Goal: Information Seeking & Learning: Learn about a topic

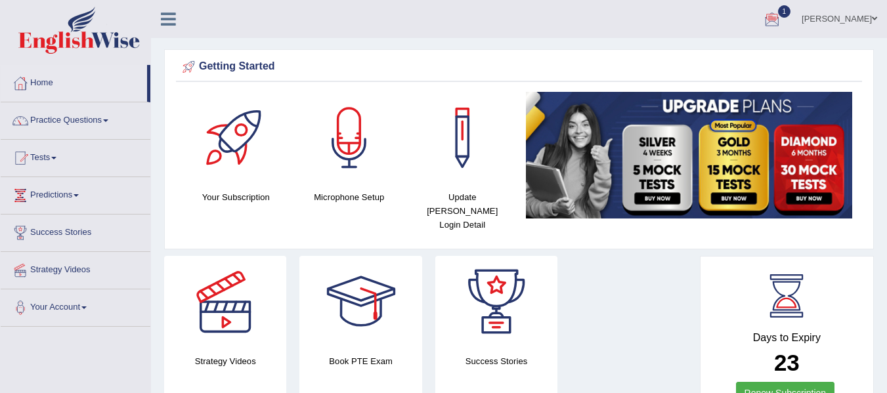
click at [792, 18] on link "1" at bounding box center [772, 17] width 39 height 34
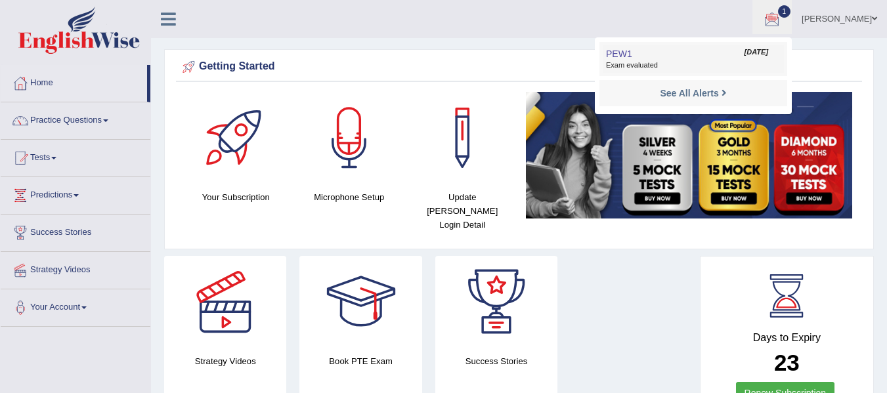
click at [699, 56] on link "PEW1 Aug 15, 2025 Exam evaluated" at bounding box center [693, 59] width 181 height 28
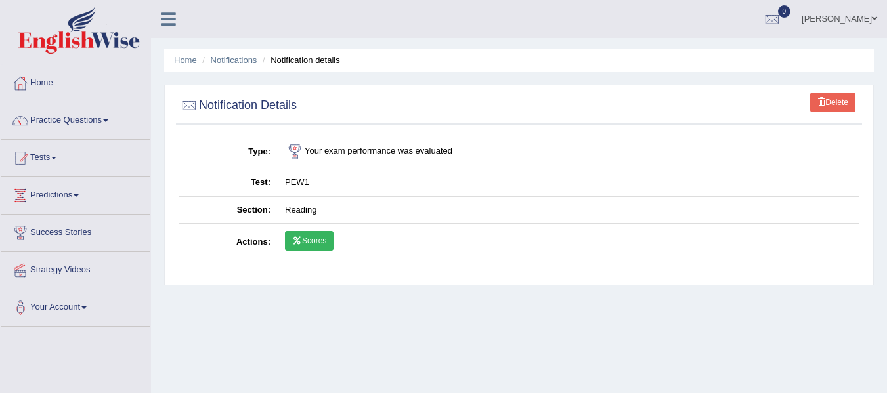
click at [310, 242] on link "Scores" at bounding box center [309, 241] width 49 height 20
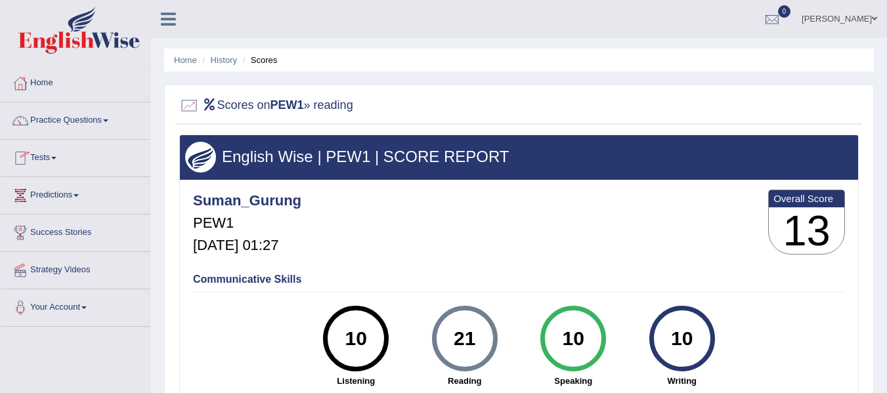
click at [43, 158] on link "Tests" at bounding box center [76, 156] width 150 height 33
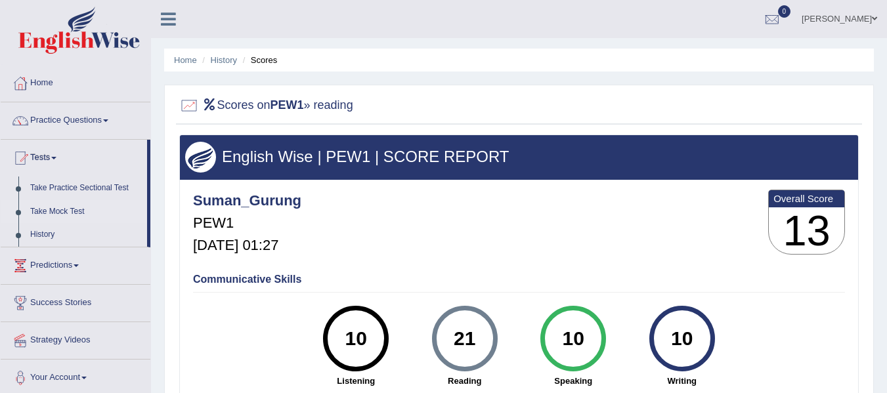
click at [64, 210] on link "Take Mock Test" at bounding box center [85, 212] width 123 height 24
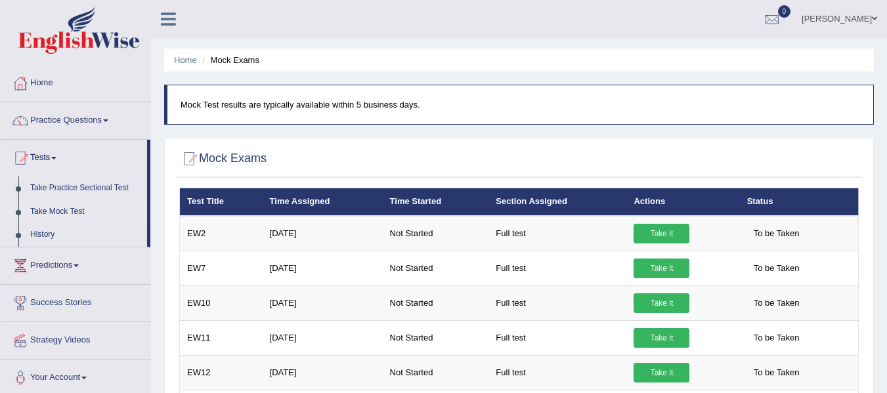
click at [301, 142] on div "Mock Exams × Have you watched our instructional video on how to take a Mock Tes…" at bounding box center [519, 311] width 710 height 347
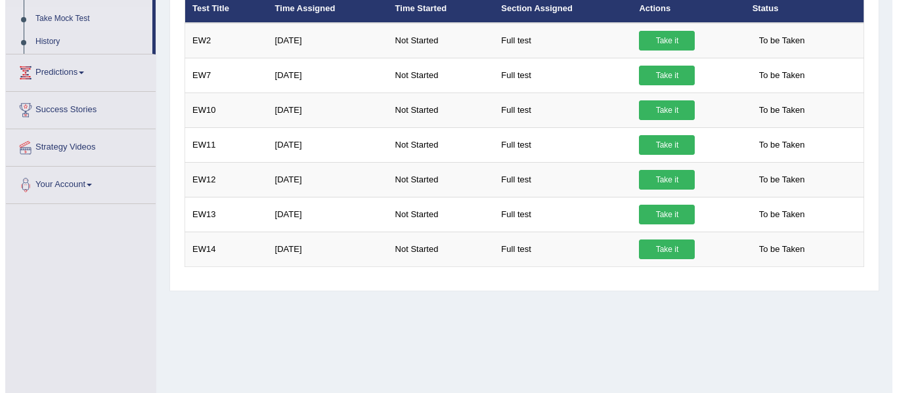
scroll to position [296, 0]
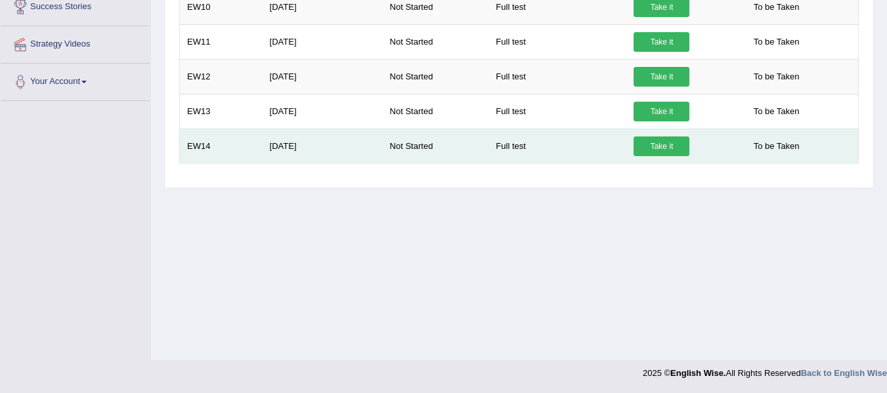
click at [662, 145] on link "Take it" at bounding box center [662, 147] width 56 height 20
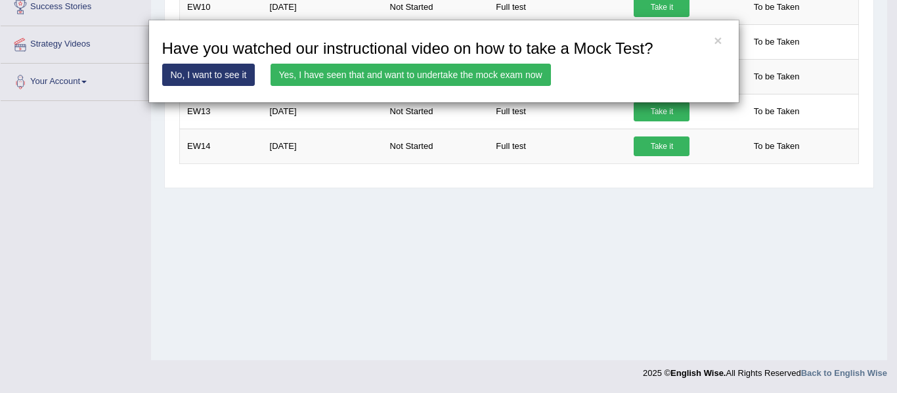
click at [470, 72] on link "Yes, I have seen that and want to undertake the mock exam now" at bounding box center [411, 75] width 280 height 22
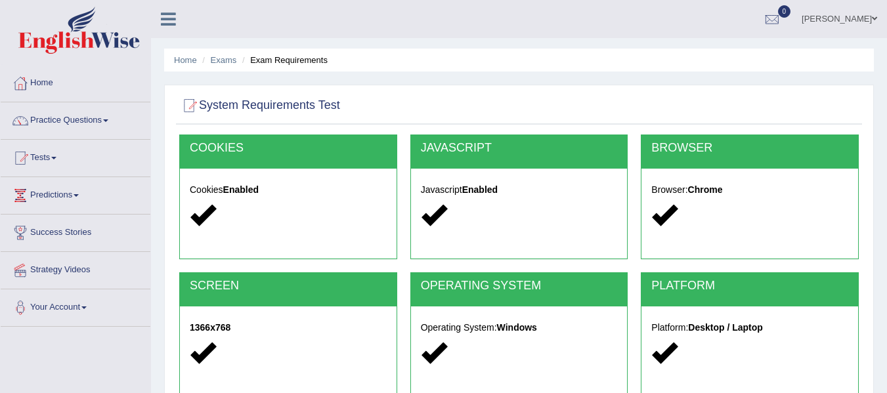
click at [486, 98] on div at bounding box center [519, 106] width 680 height 27
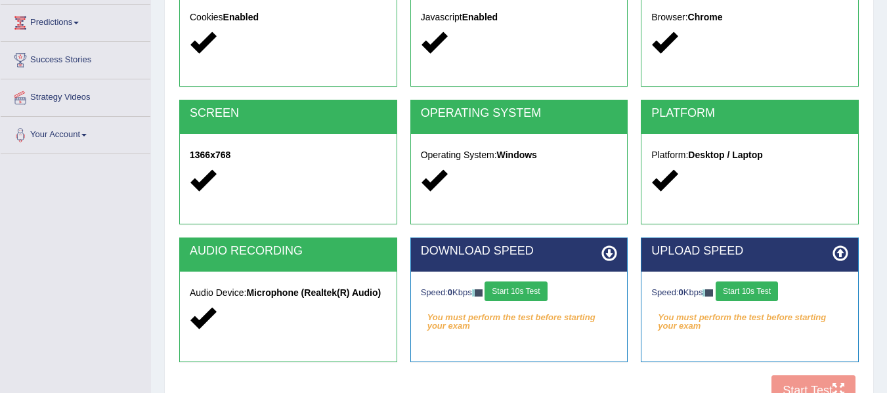
scroll to position [131, 0]
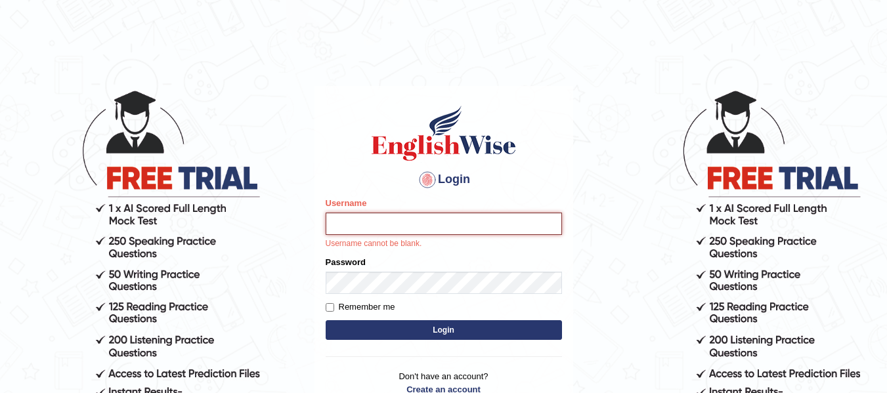
type input "Suman_Gurung"
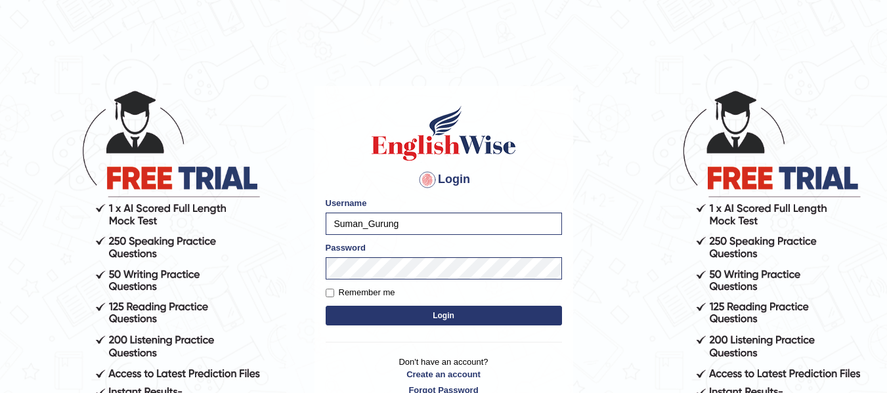
click at [463, 322] on button "Login" at bounding box center [444, 316] width 236 height 20
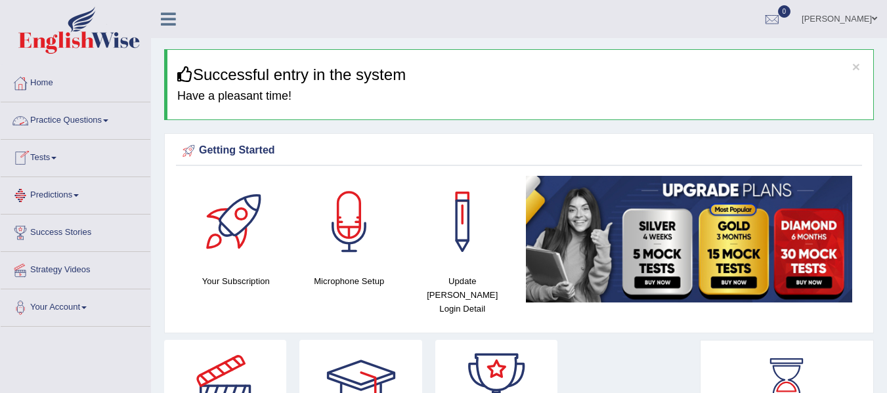
click at [75, 122] on link "Practice Questions" at bounding box center [76, 118] width 150 height 33
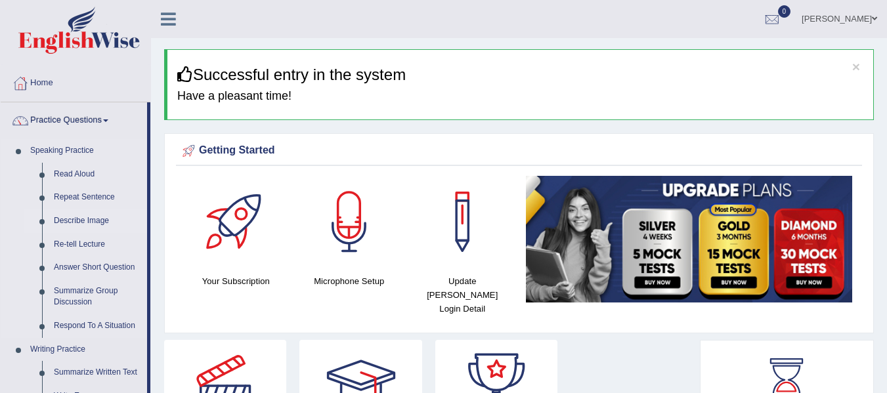
click at [88, 221] on link "Describe Image" at bounding box center [97, 221] width 99 height 24
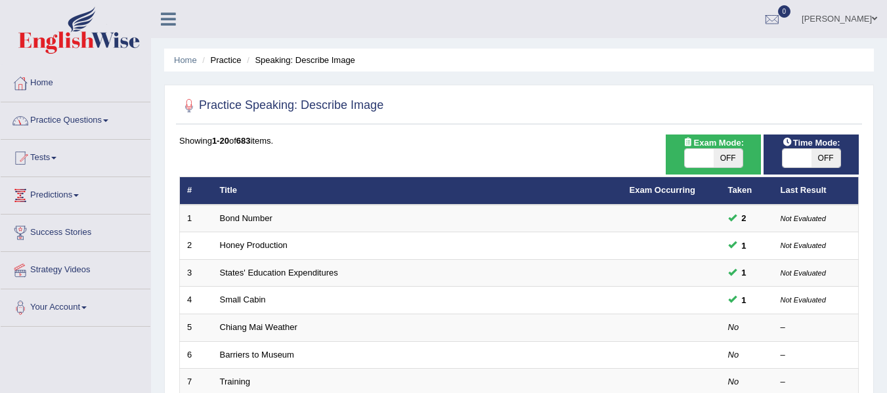
click at [98, 118] on link "Practice Questions" at bounding box center [76, 118] width 150 height 33
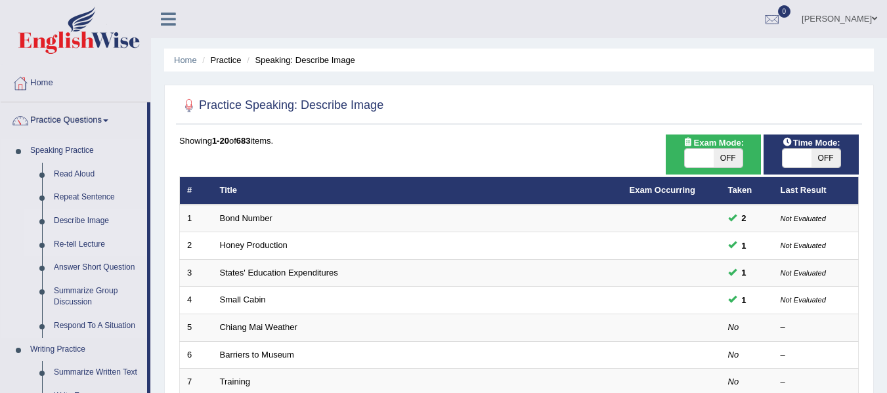
click at [71, 245] on link "Re-tell Lecture" at bounding box center [97, 245] width 99 height 24
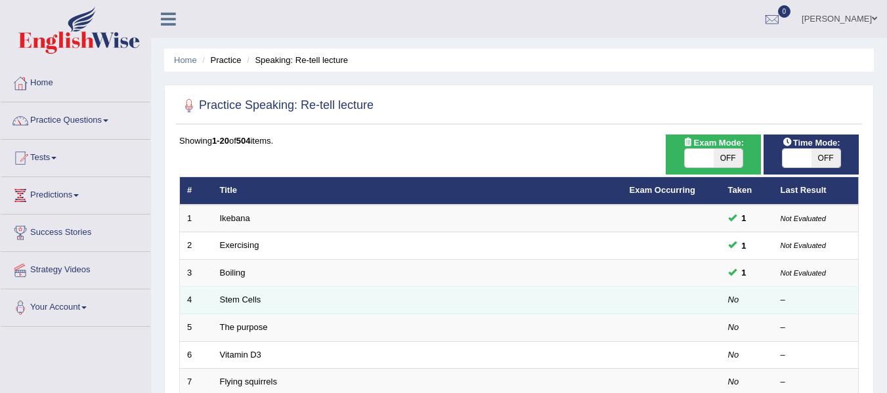
click at [728, 297] on em "No" at bounding box center [733, 300] width 11 height 10
click at [231, 303] on link "Stem Cells" at bounding box center [240, 300] width 41 height 10
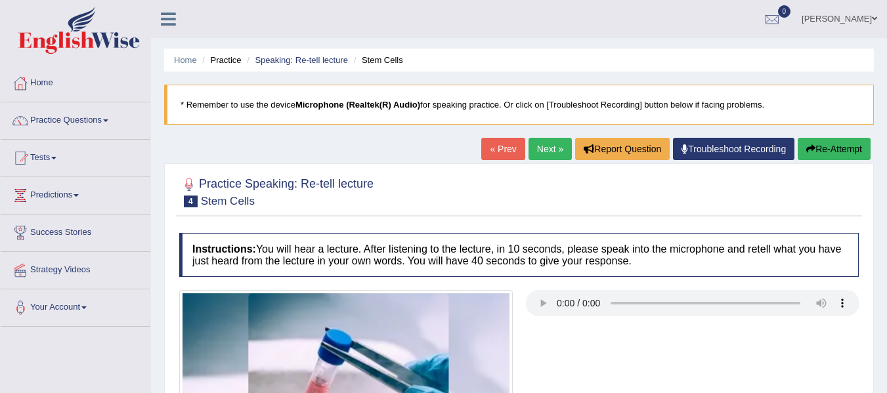
click at [423, 174] on div at bounding box center [519, 191] width 680 height 40
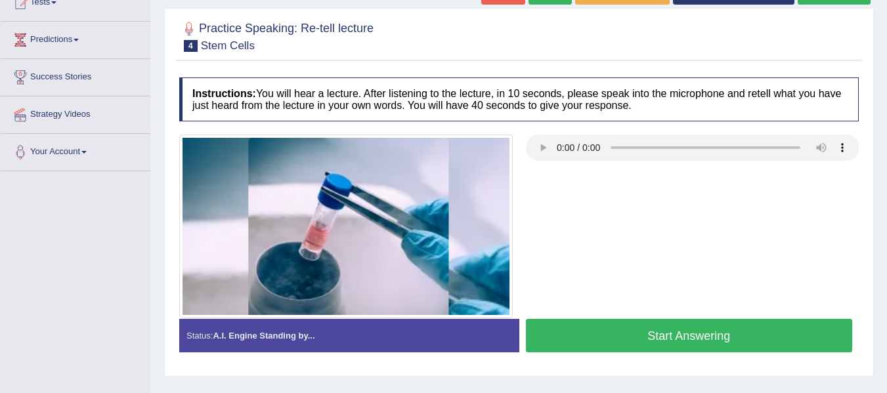
scroll to position [158, 0]
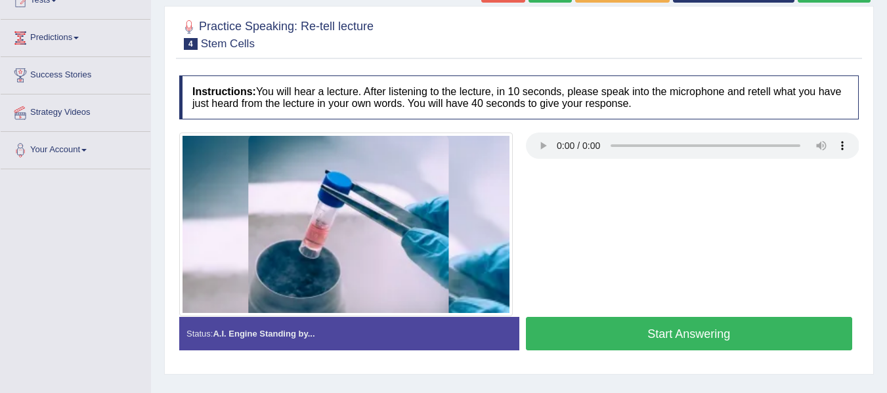
click at [677, 337] on button "Start Answering" at bounding box center [689, 333] width 327 height 33
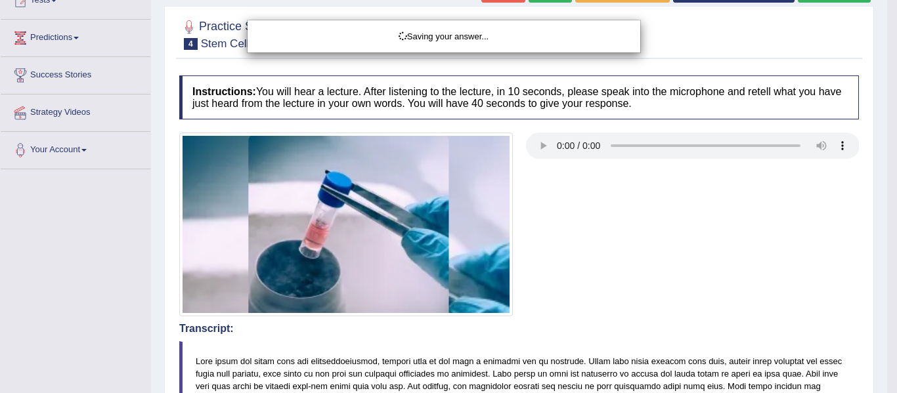
click at [676, 274] on div "Saving your answer..." at bounding box center [448, 196] width 897 height 393
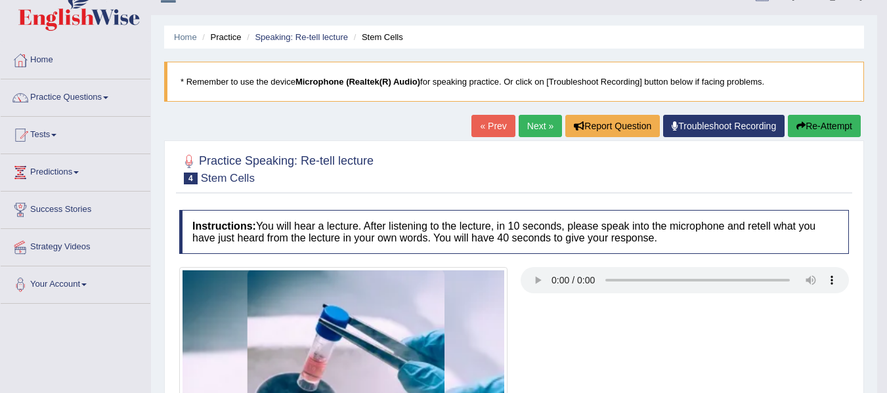
scroll to position [0, 0]
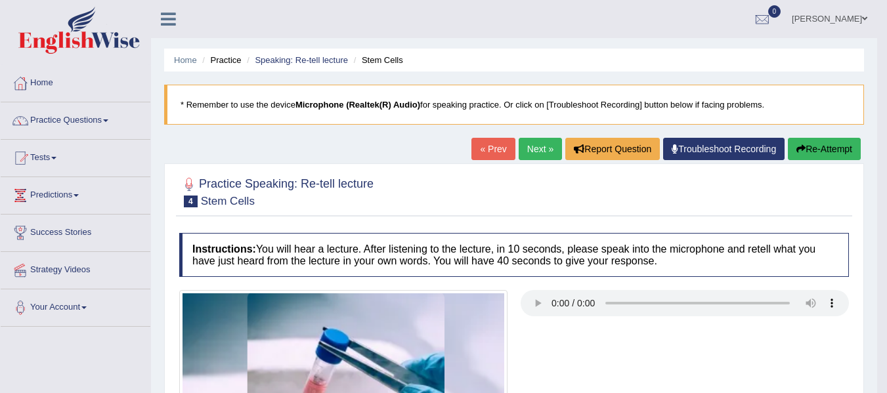
click at [536, 139] on link "Next »" at bounding box center [540, 149] width 43 height 22
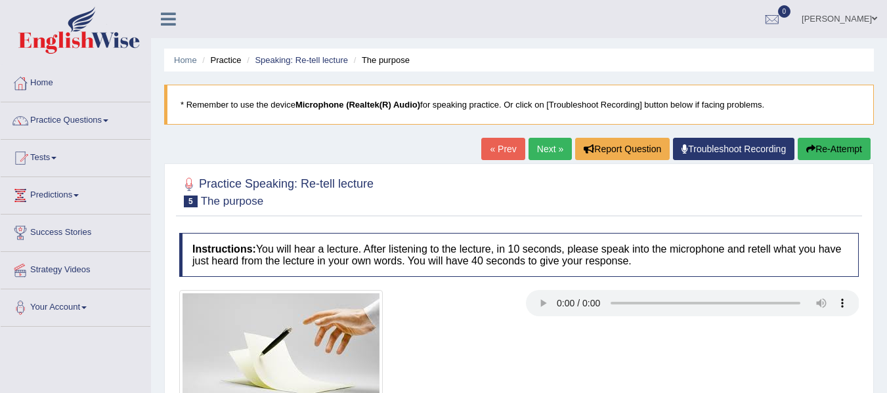
click at [621, 343] on div at bounding box center [519, 348] width 693 height 117
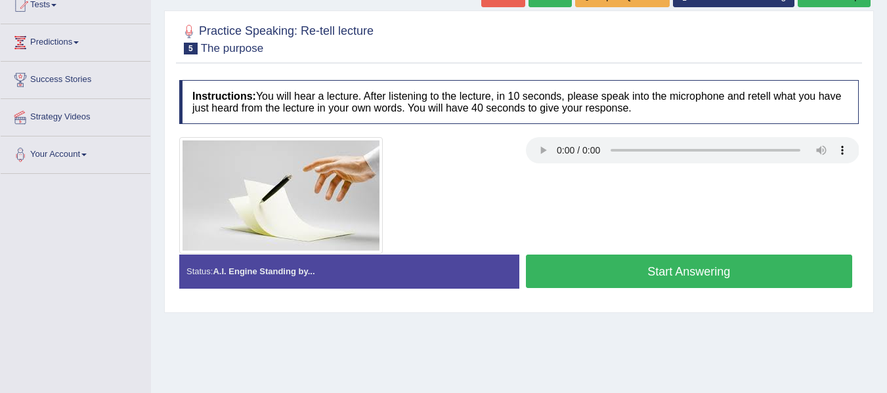
scroll to position [158, 0]
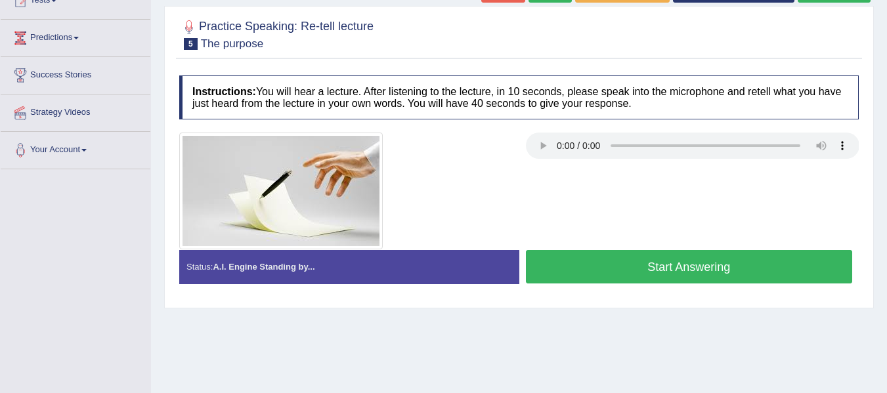
click at [630, 262] on button "Start Answering" at bounding box center [689, 266] width 327 height 33
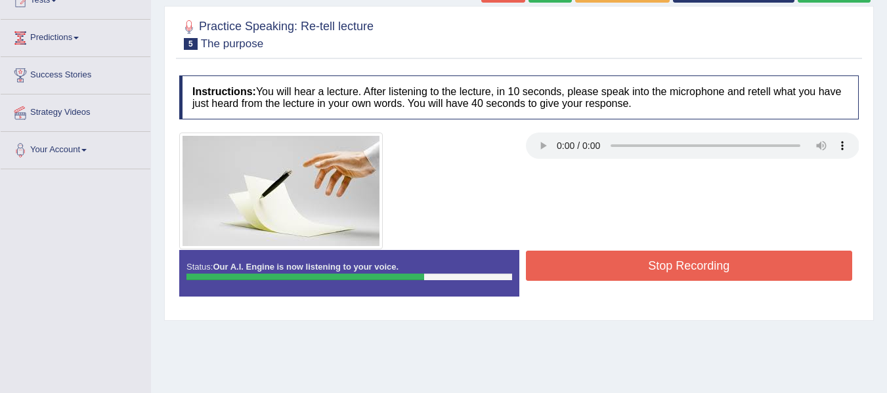
click at [630, 262] on button "Stop Recording" at bounding box center [689, 266] width 327 height 30
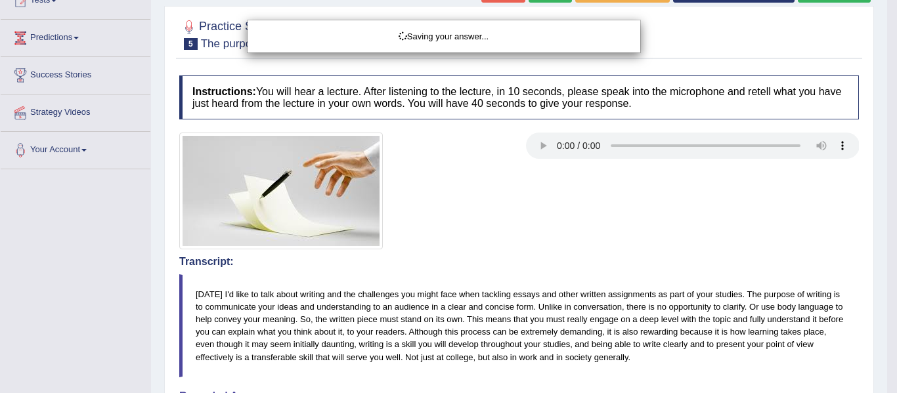
click at [667, 221] on div "Saving your answer..." at bounding box center [448, 196] width 897 height 393
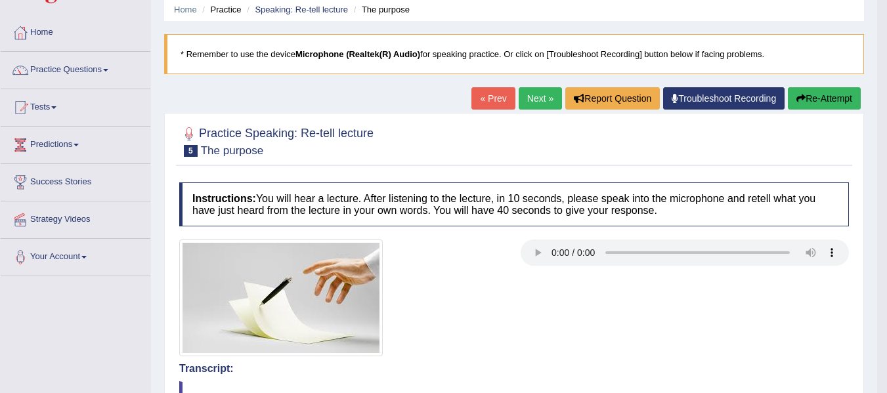
scroll to position [14, 0]
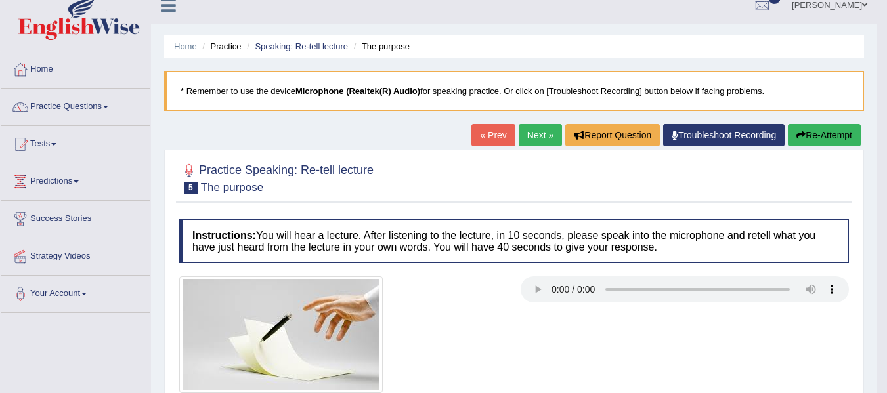
click at [527, 131] on link "Next »" at bounding box center [540, 135] width 43 height 22
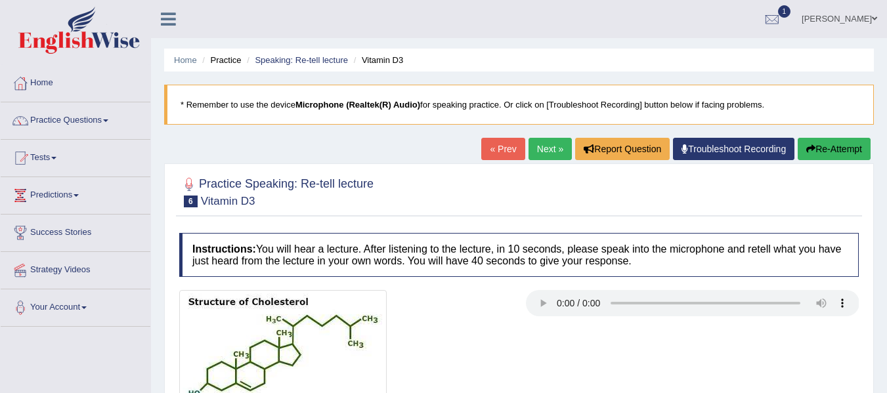
click at [589, 349] on div at bounding box center [519, 347] width 693 height 114
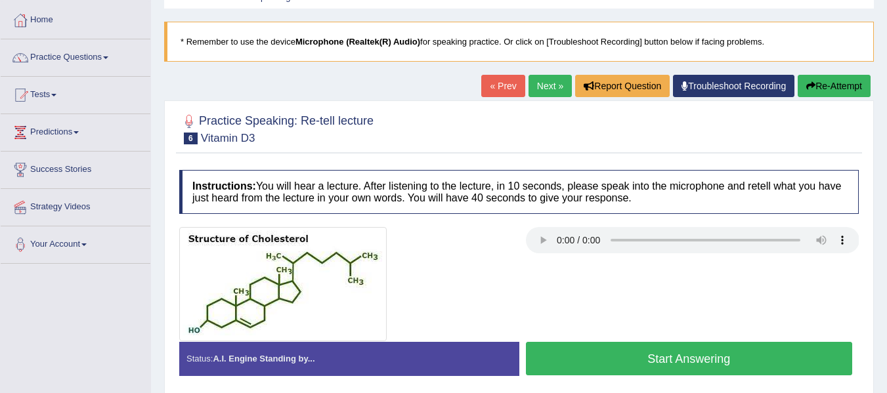
scroll to position [105, 0]
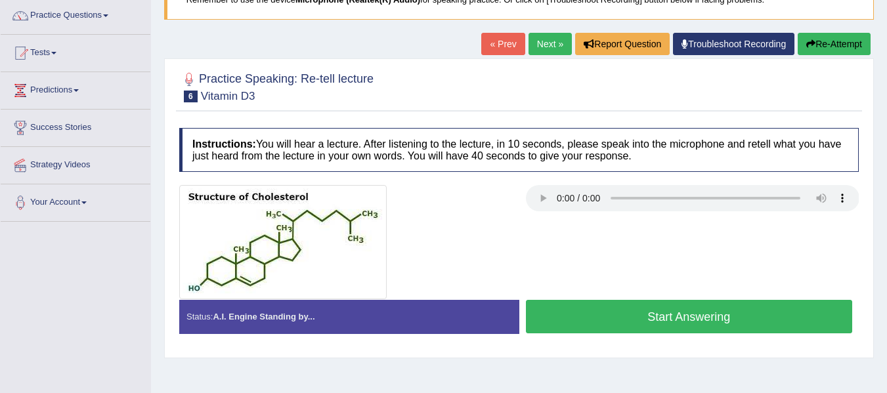
click at [632, 313] on button "Start Answering" at bounding box center [689, 316] width 327 height 33
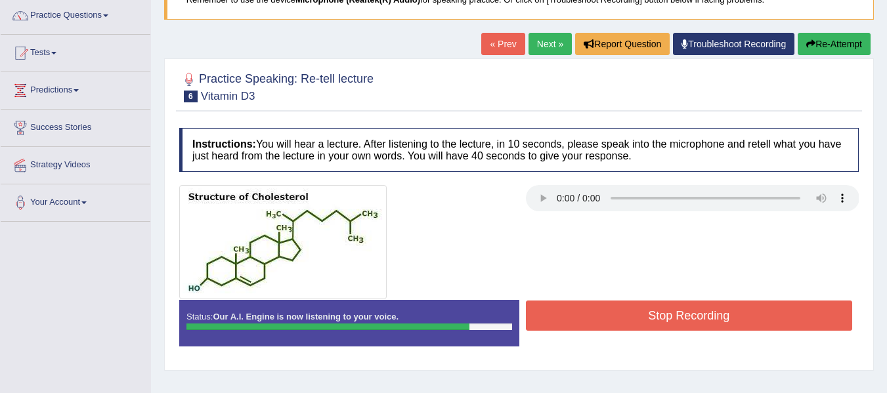
click at [632, 313] on button "Stop Recording" at bounding box center [689, 316] width 327 height 30
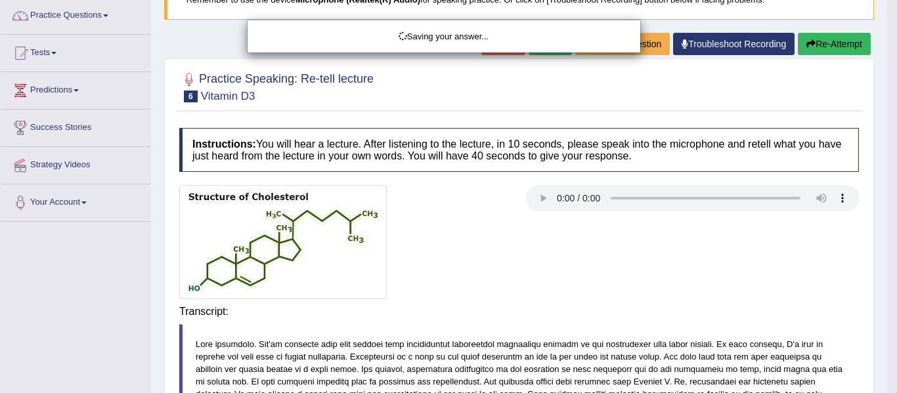
click at [684, 246] on div "Saving your answer..." at bounding box center [448, 196] width 897 height 393
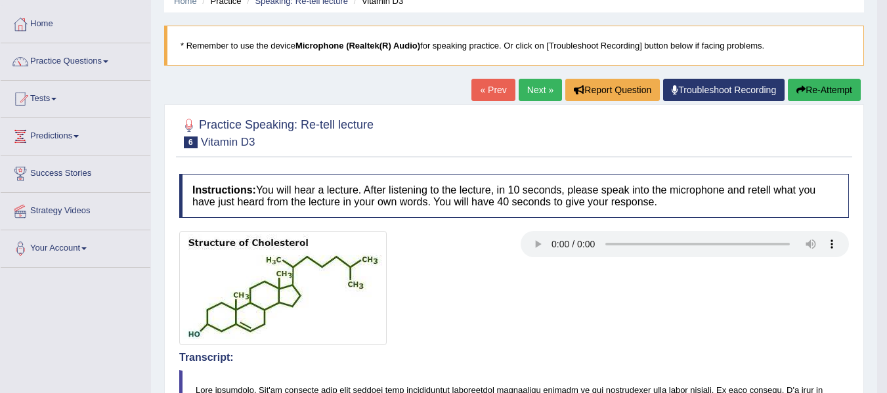
scroll to position [0, 0]
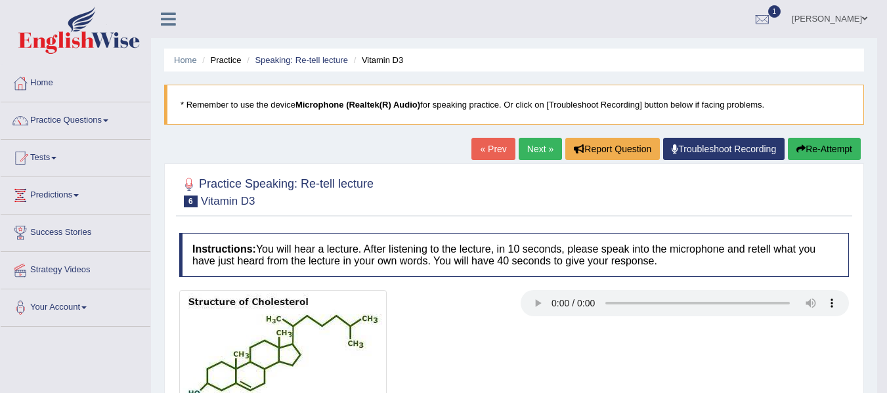
click at [545, 150] on link "Next »" at bounding box center [540, 149] width 43 height 22
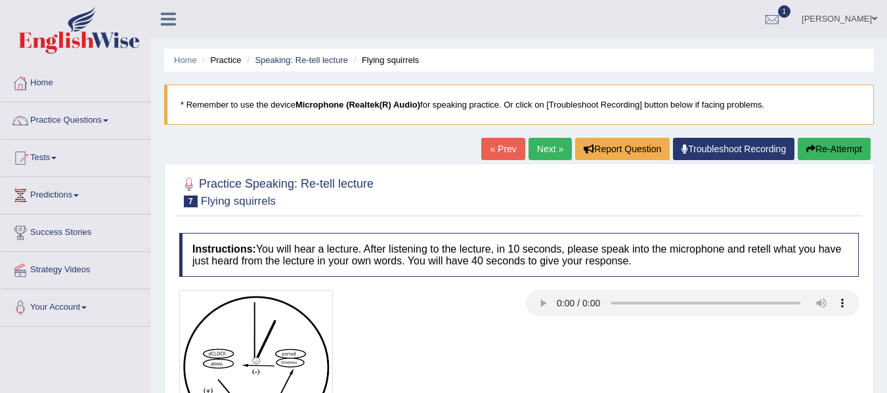
click at [634, 338] on div at bounding box center [519, 367] width 693 height 154
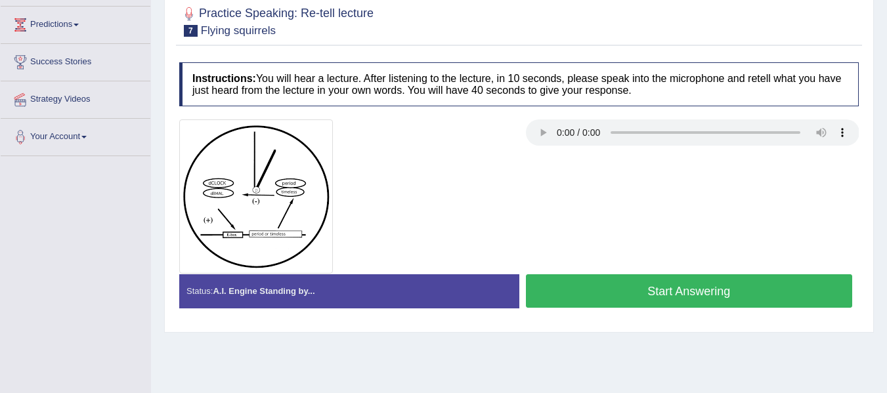
scroll to position [184, 0]
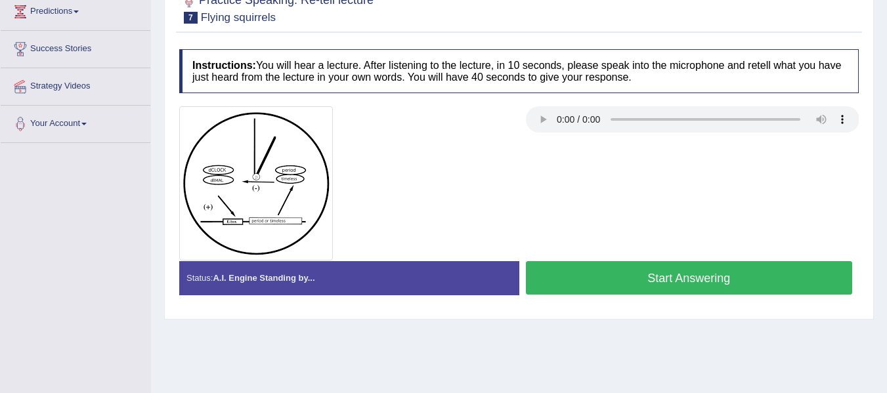
click at [617, 273] on button "Start Answering" at bounding box center [689, 277] width 327 height 33
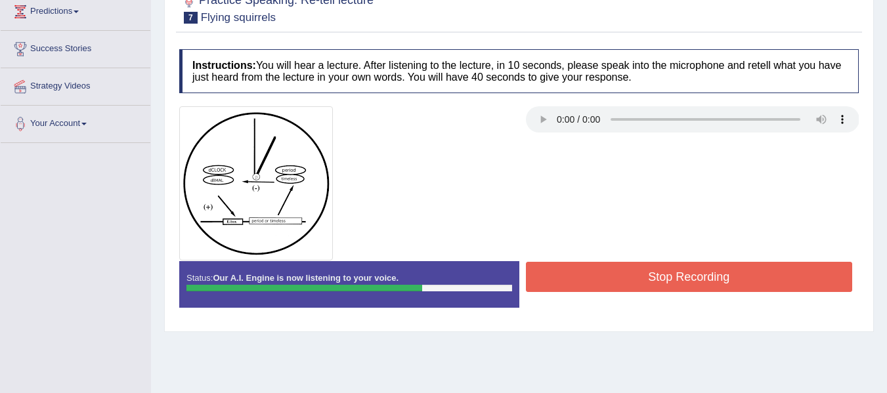
click at [617, 273] on button "Stop Recording" at bounding box center [689, 277] width 327 height 30
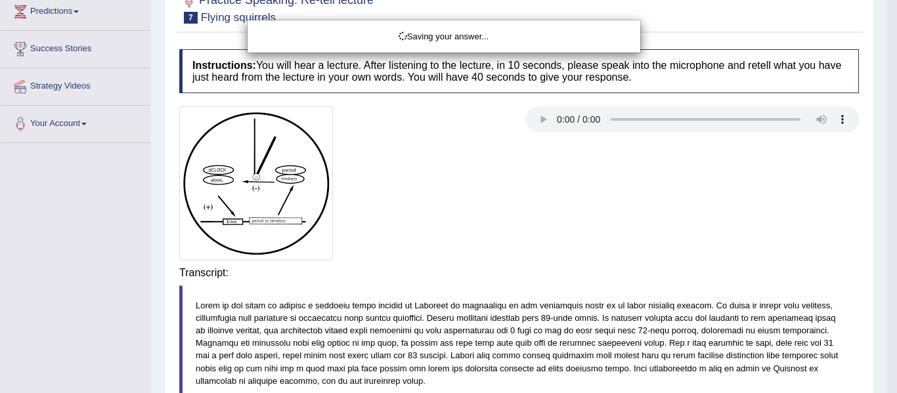
click at [600, 211] on div "Saving your answer..." at bounding box center [448, 196] width 897 height 393
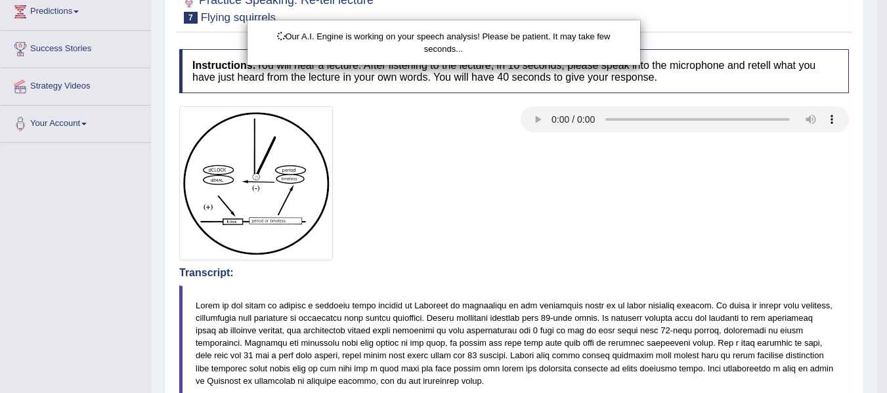
click at [625, 219] on div "Our A.I. Engine is working on your speech analysis! Please be patient. It may t…" at bounding box center [443, 196] width 887 height 393
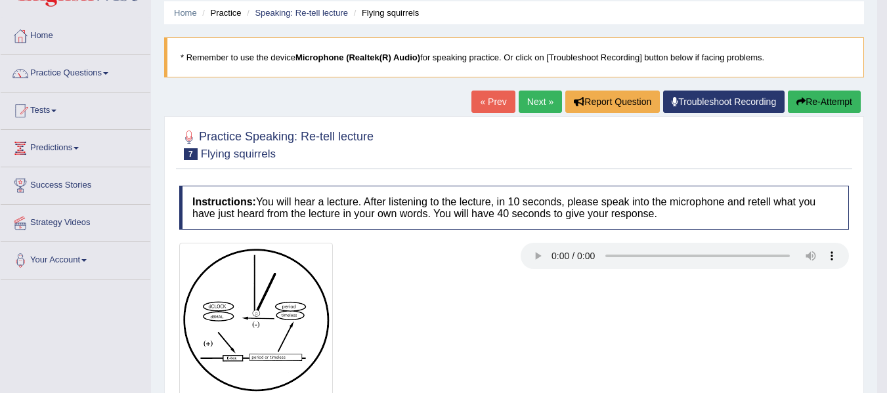
scroll to position [0, 0]
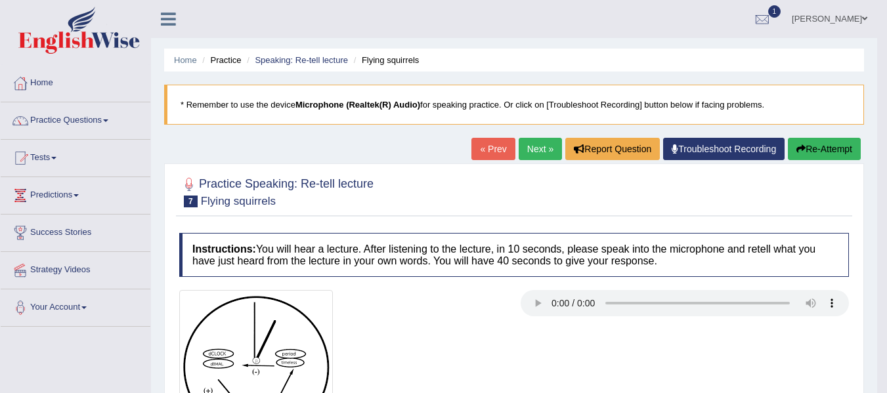
click at [543, 144] on link "Next »" at bounding box center [540, 149] width 43 height 22
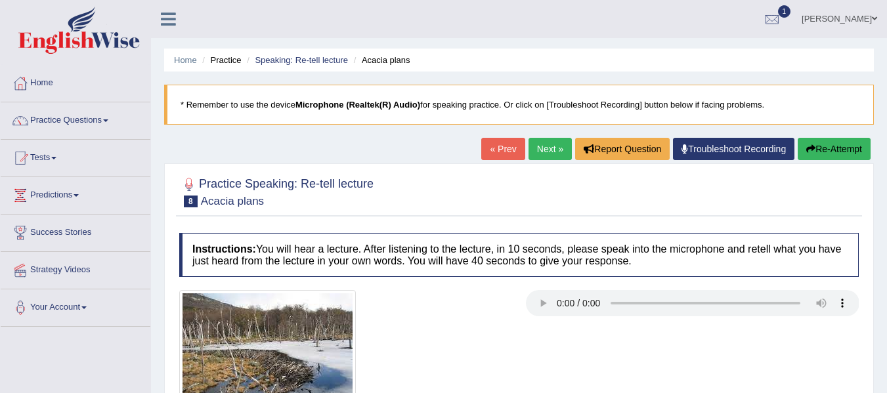
click at [531, 351] on div at bounding box center [519, 357] width 693 height 134
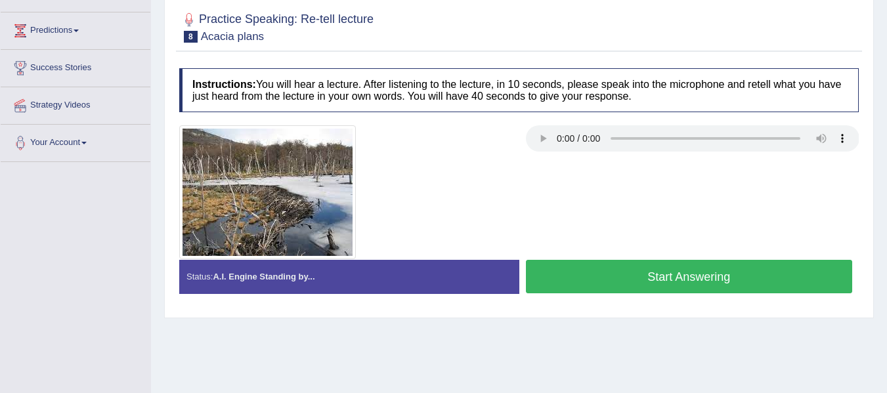
scroll to position [184, 0]
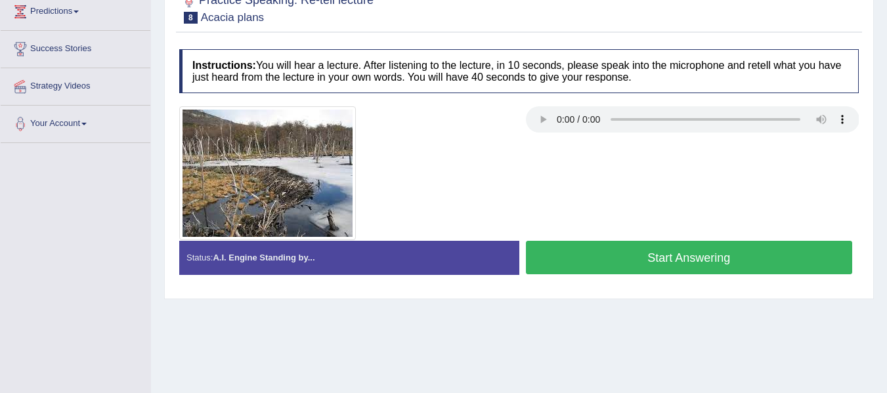
click at [577, 269] on button "Start Answering" at bounding box center [689, 257] width 327 height 33
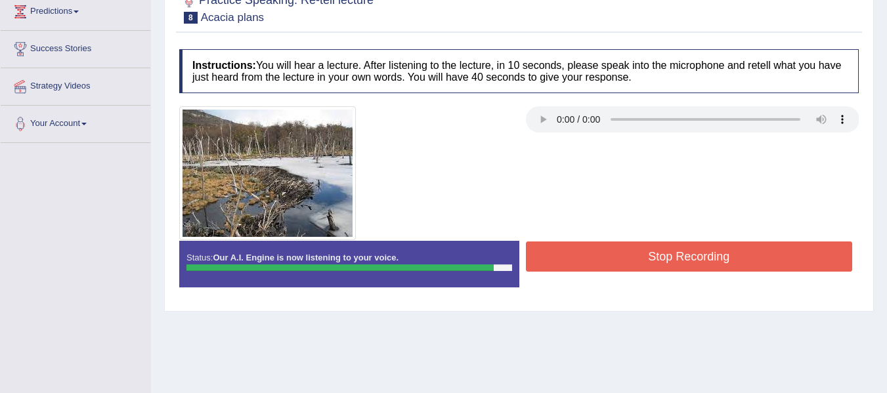
click at [577, 269] on button "Stop Recording" at bounding box center [689, 257] width 327 height 30
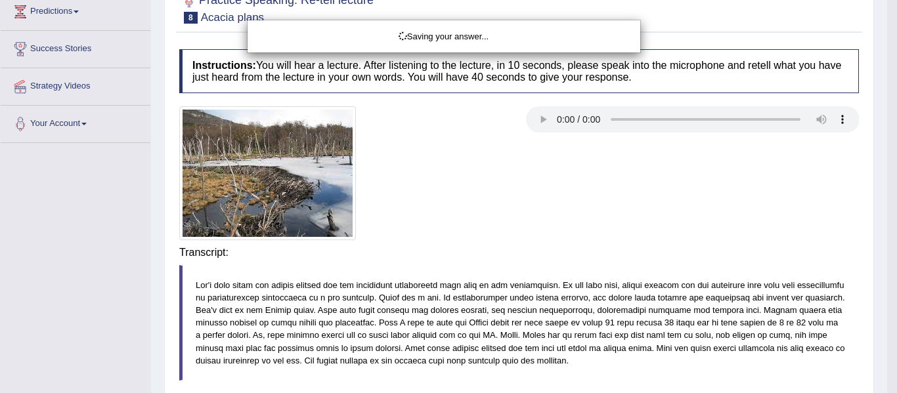
click at [571, 246] on div "Saving your answer..." at bounding box center [448, 196] width 897 height 393
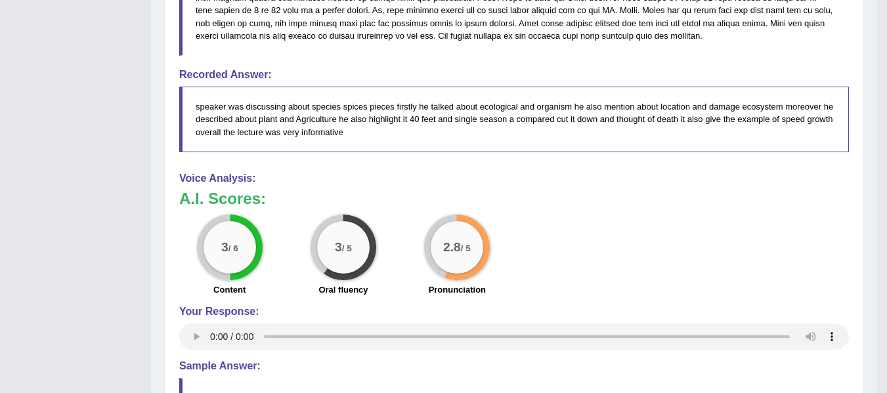
scroll to position [525, 0]
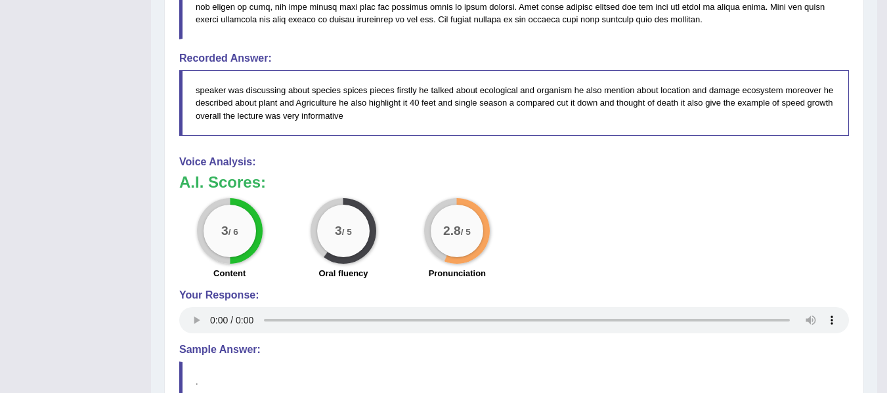
click at [676, 177] on h3 "A.I. Scores:" at bounding box center [514, 182] width 670 height 17
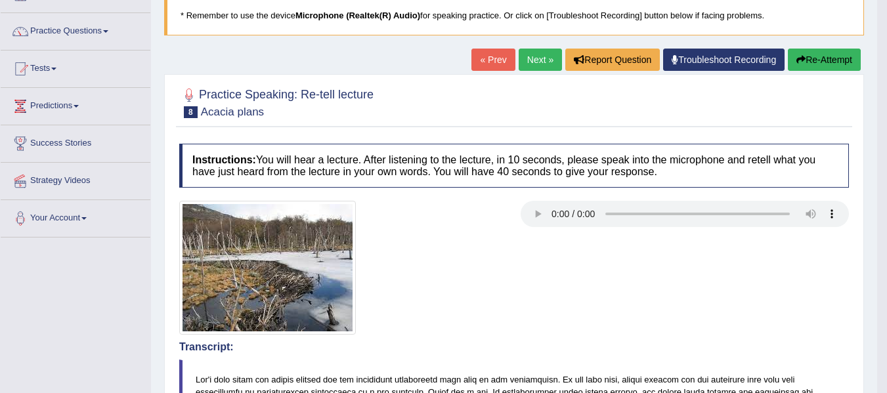
scroll to position [56, 0]
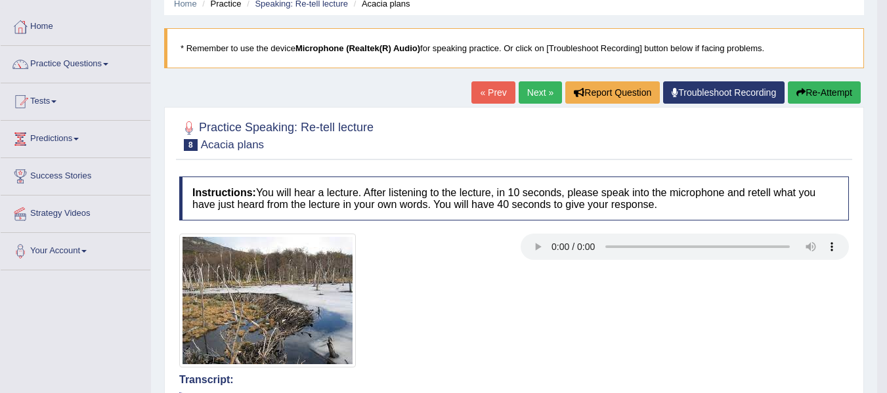
click at [527, 93] on link "Next »" at bounding box center [540, 92] width 43 height 22
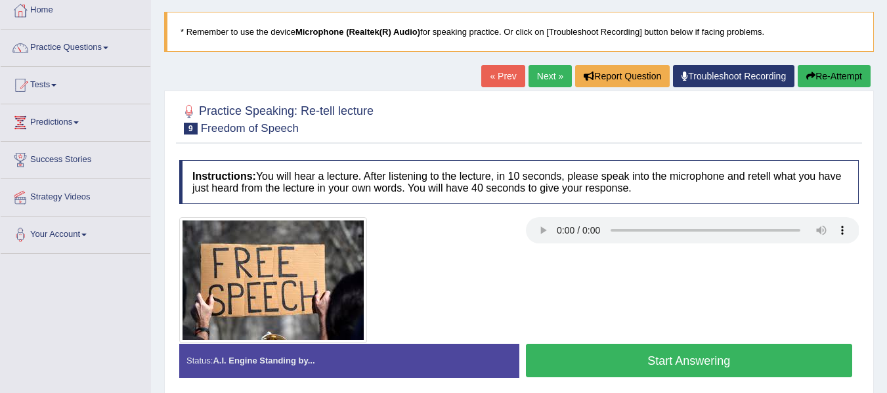
scroll to position [99, 0]
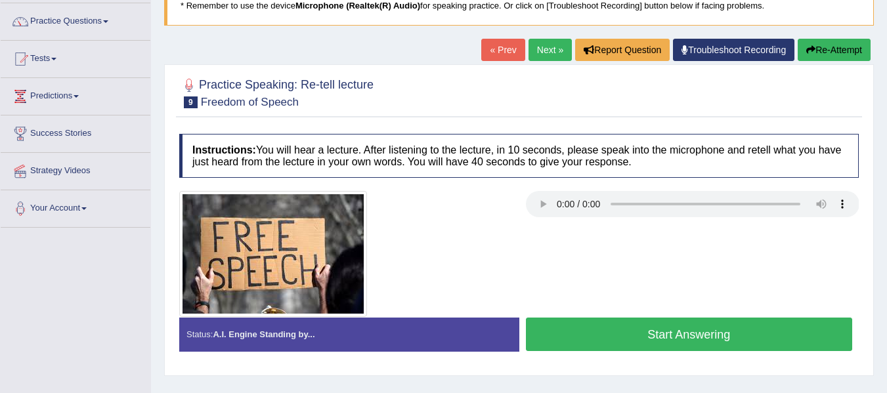
click at [596, 330] on button "Start Answering" at bounding box center [689, 334] width 327 height 33
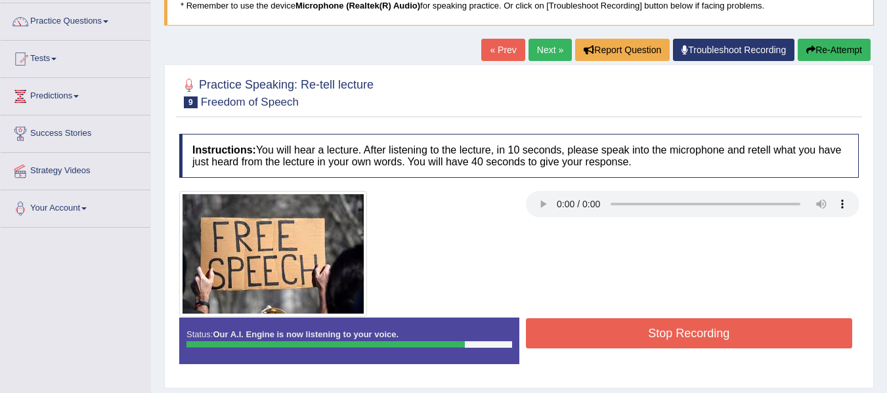
click at [596, 330] on button "Stop Recording" at bounding box center [689, 334] width 327 height 30
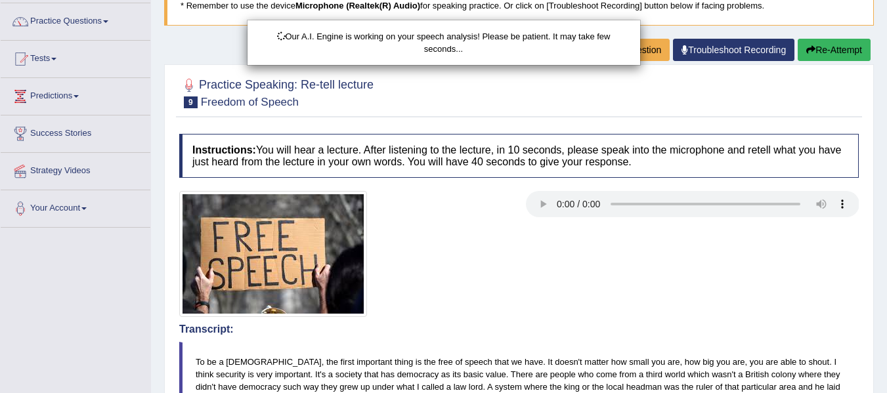
click at [615, 275] on body "Toggle navigation Home Practice Questions Speaking Practice Read Aloud Repeat S…" at bounding box center [443, 97] width 887 height 393
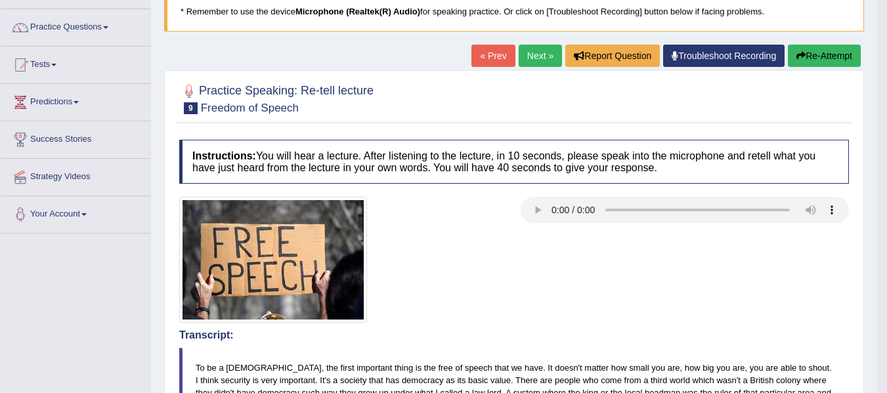
scroll to position [73, 0]
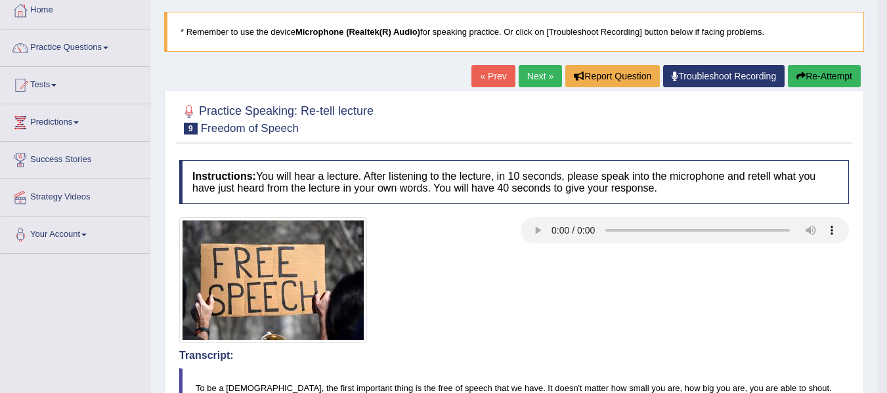
click button "Re-Attempt"
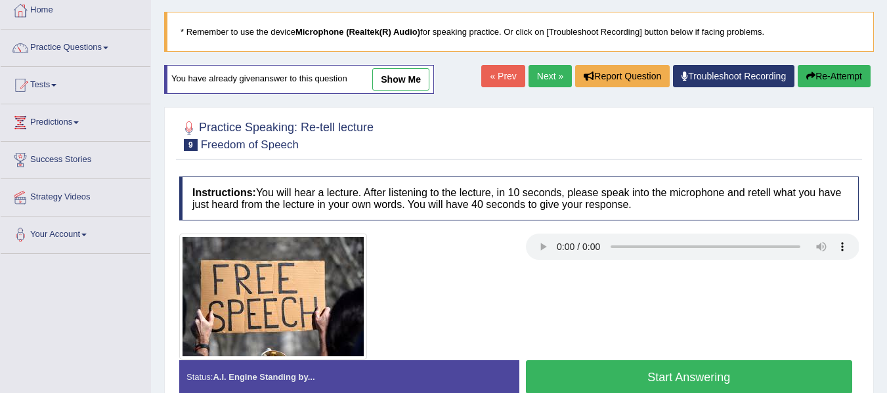
scroll to position [73, 0]
click at [626, 380] on button "Start Answering" at bounding box center [689, 377] width 327 height 33
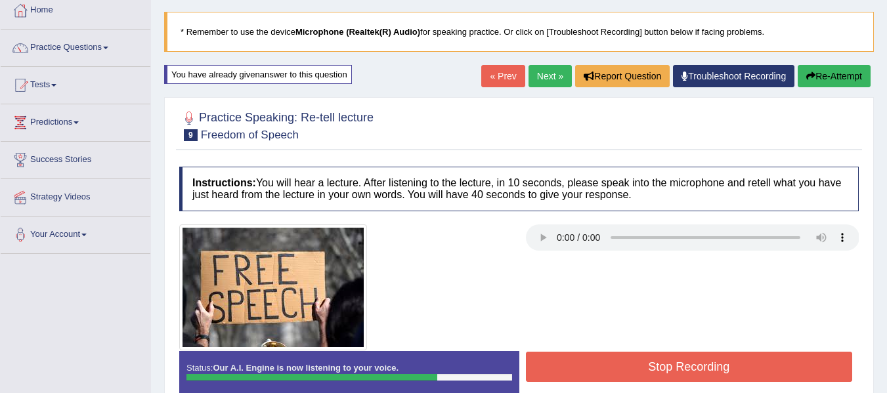
click at [626, 380] on button "Stop Recording" at bounding box center [689, 367] width 327 height 30
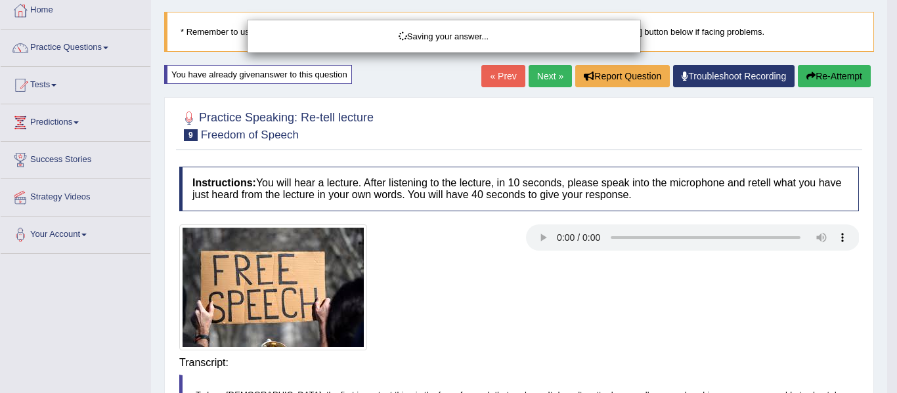
click at [636, 272] on div "Saving your answer..." at bounding box center [448, 196] width 897 height 393
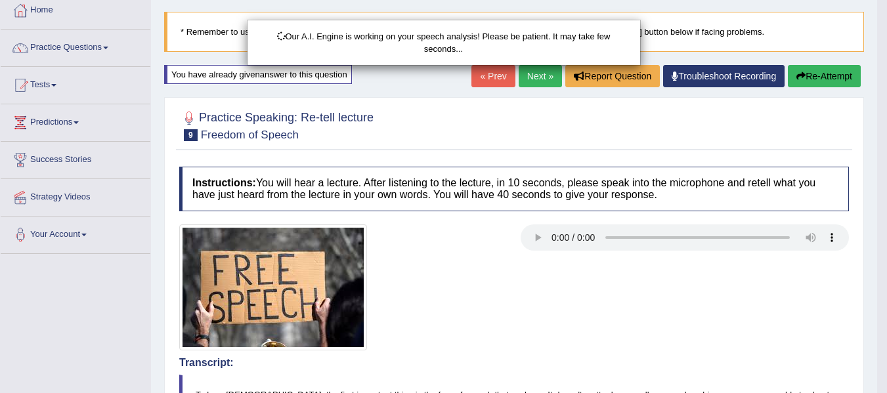
click at [644, 270] on div "Our A.I. Engine is working on your speech analysis! Please be patient. It may t…" at bounding box center [443, 196] width 887 height 393
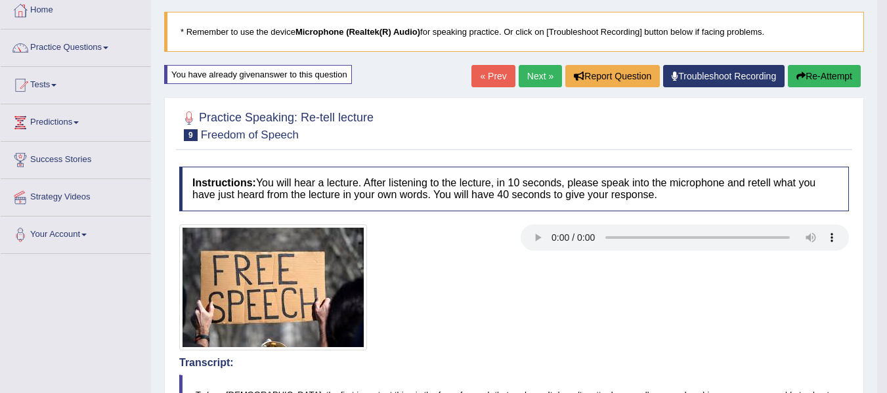
click at [650, 340] on div at bounding box center [514, 288] width 683 height 126
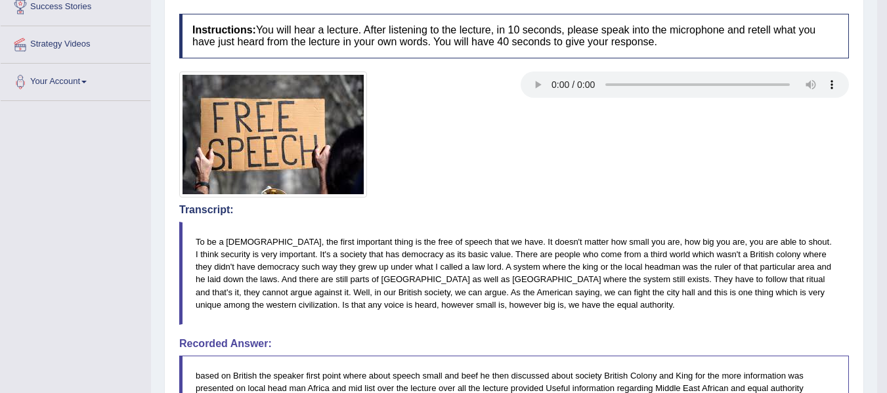
scroll to position [178, 0]
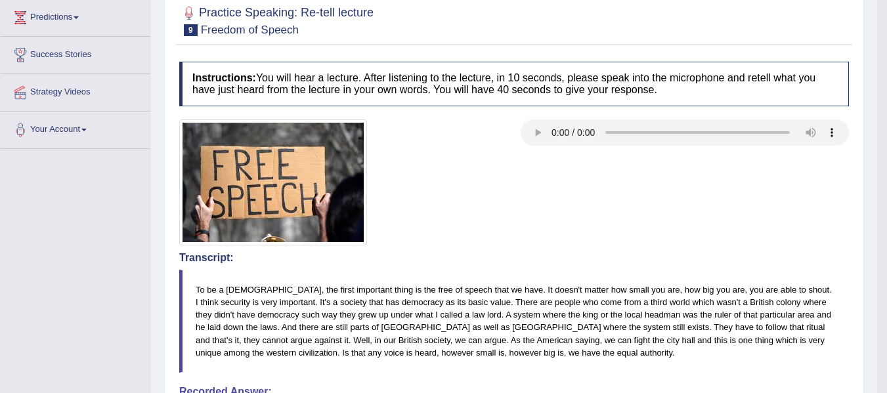
click at [671, 245] on div at bounding box center [514, 183] width 683 height 126
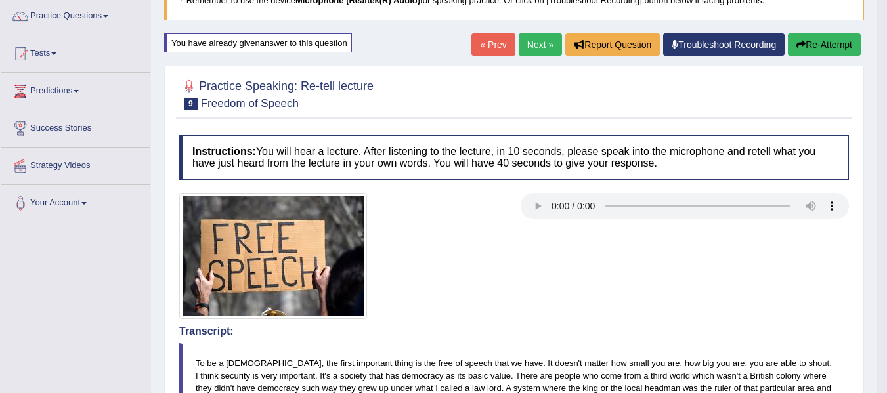
scroll to position [73, 0]
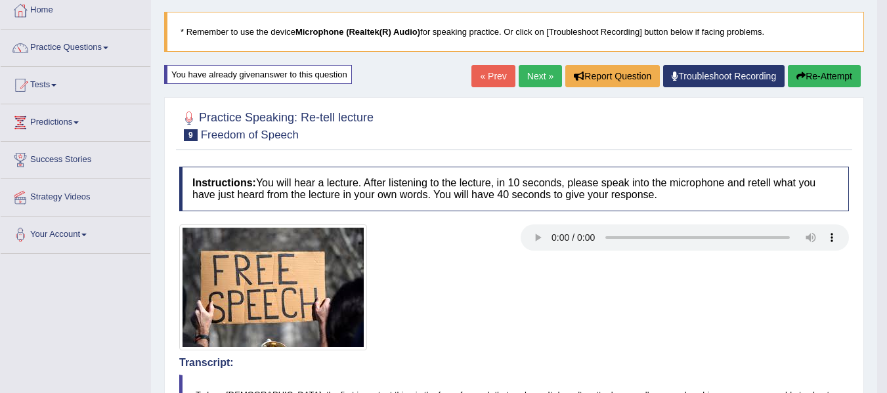
click at [831, 73] on button "Re-Attempt" at bounding box center [824, 76] width 73 height 22
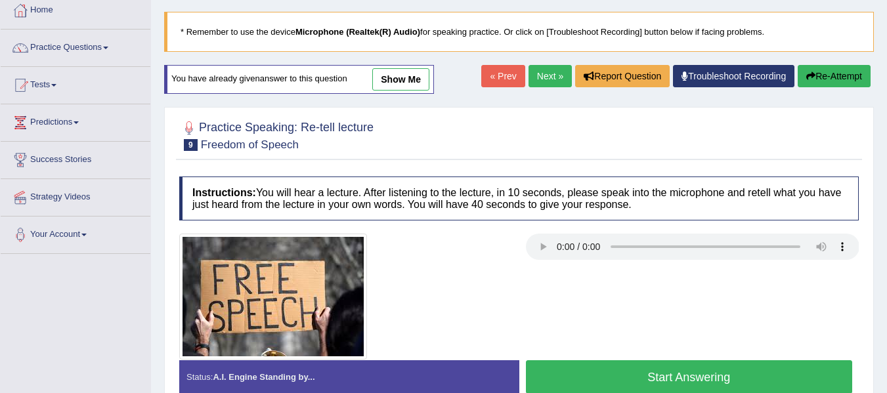
click at [661, 384] on button "Start Answering" at bounding box center [689, 377] width 327 height 33
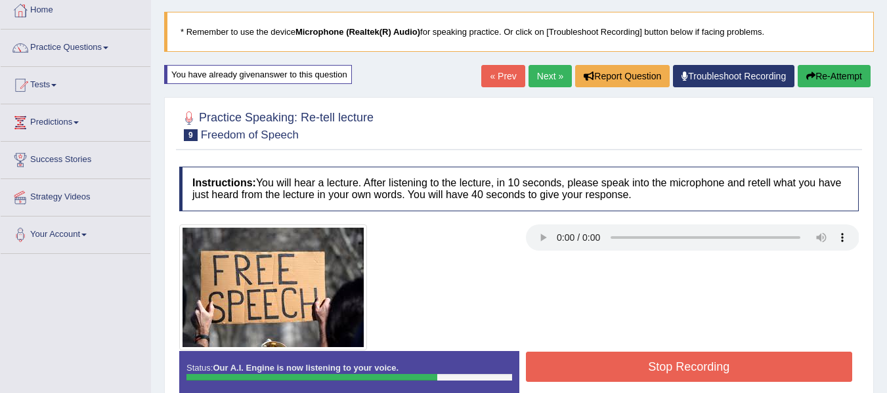
click at [661, 363] on button "Stop Recording" at bounding box center [689, 367] width 327 height 30
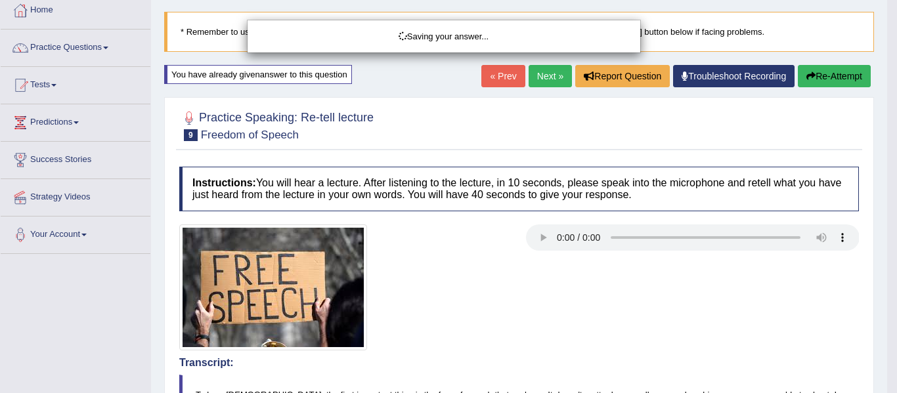
click at [664, 361] on div "Saving your answer..." at bounding box center [448, 196] width 897 height 393
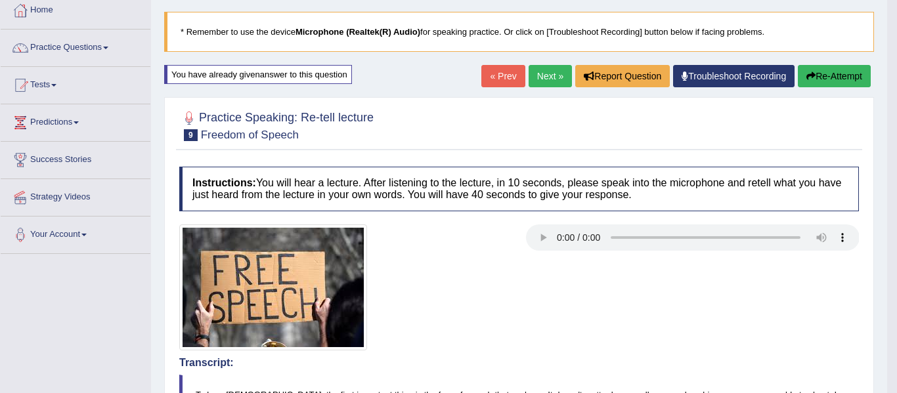
click at [653, 311] on body "Toggle navigation Home Practice Questions Speaking Practice Read Aloud Repeat S…" at bounding box center [448, 123] width 897 height 393
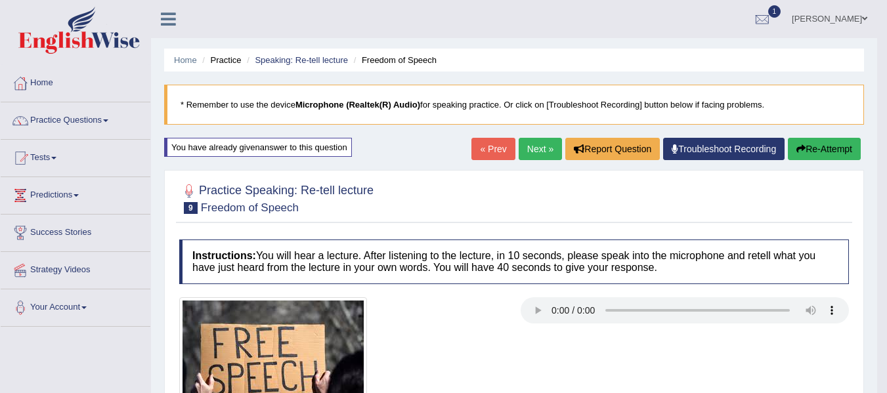
click at [537, 150] on link "Next »" at bounding box center [540, 149] width 43 height 22
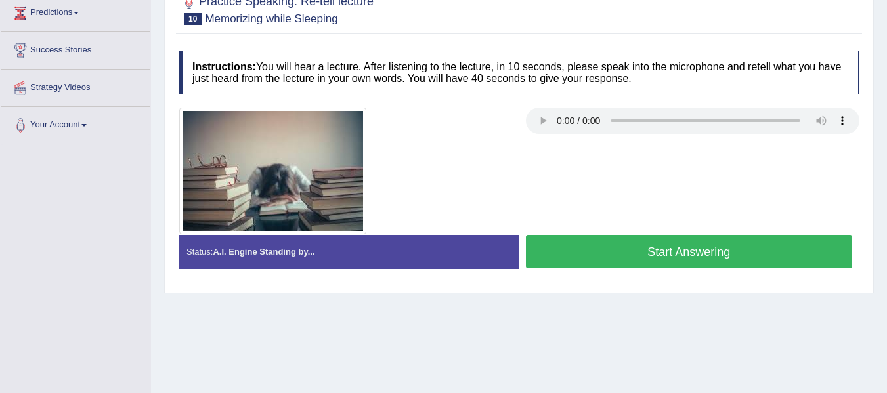
scroll to position [184, 0]
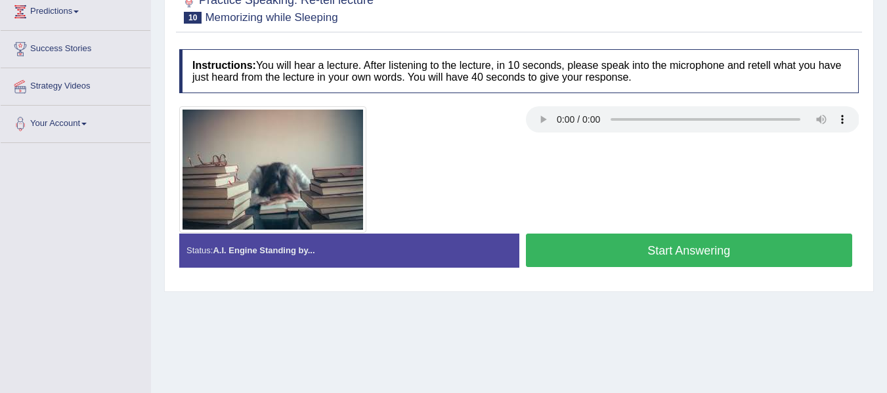
click at [659, 256] on button "Start Answering" at bounding box center [689, 250] width 327 height 33
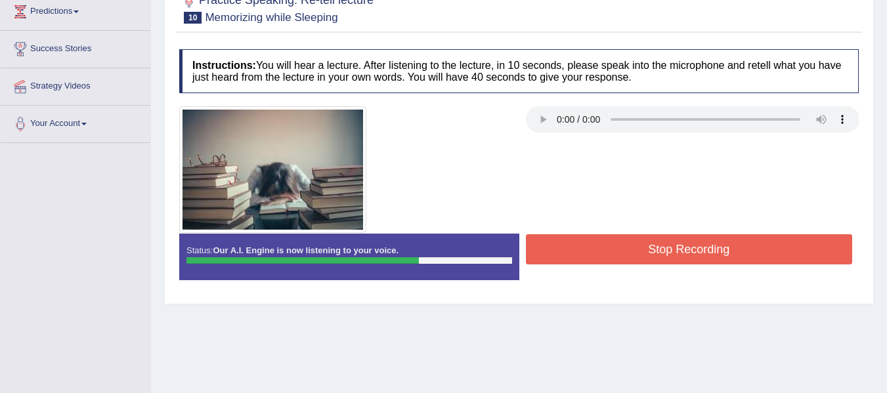
click at [659, 256] on button "Stop Recording" at bounding box center [689, 249] width 327 height 30
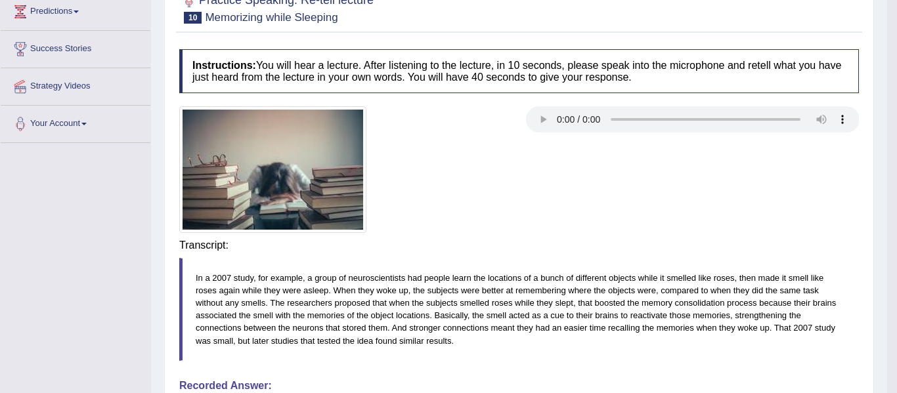
click at [0, 0] on div "Saving your answer..." at bounding box center [0, 0] width 0 height 0
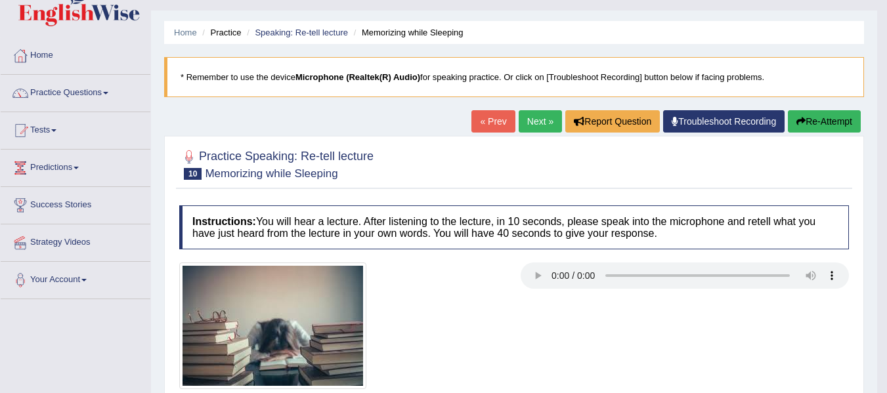
scroll to position [26, 0]
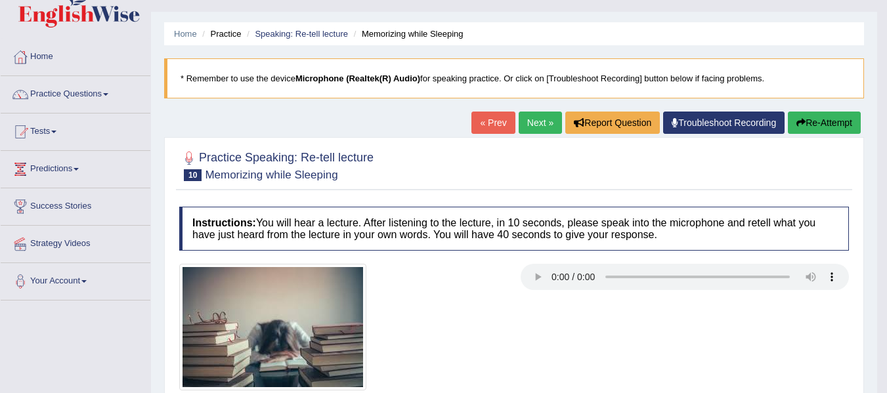
click at [546, 118] on link "Next »" at bounding box center [540, 123] width 43 height 22
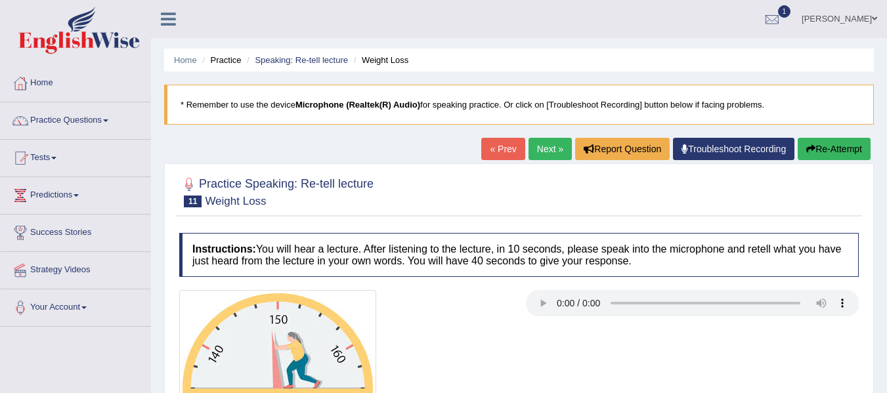
click at [562, 337] on div at bounding box center [519, 350] width 693 height 121
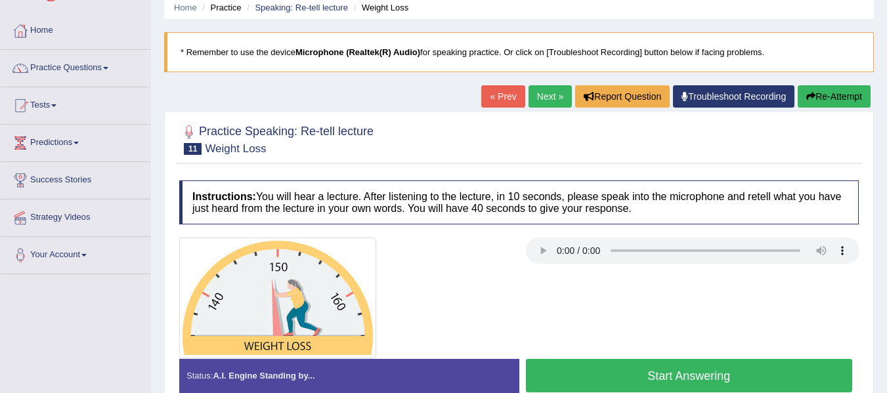
scroll to position [79, 0]
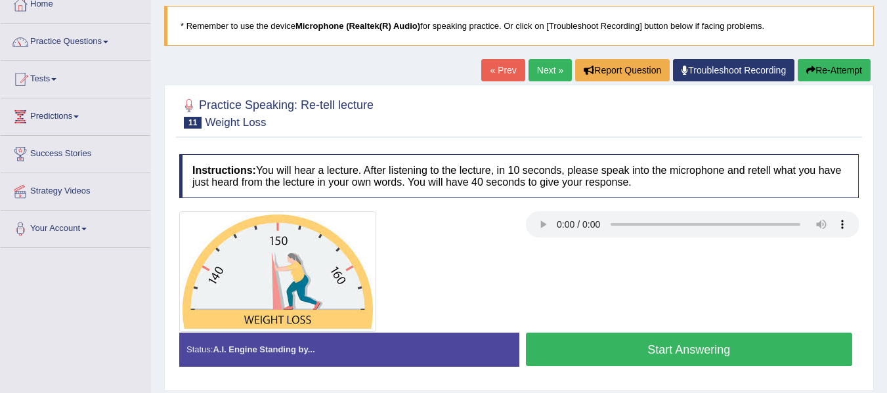
click at [562, 337] on button "Start Answering" at bounding box center [689, 349] width 327 height 33
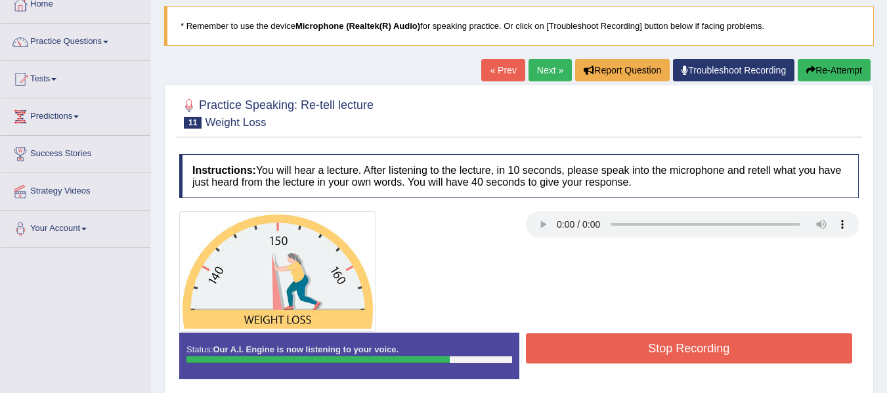
click at [562, 337] on button "Stop Recording" at bounding box center [689, 349] width 327 height 30
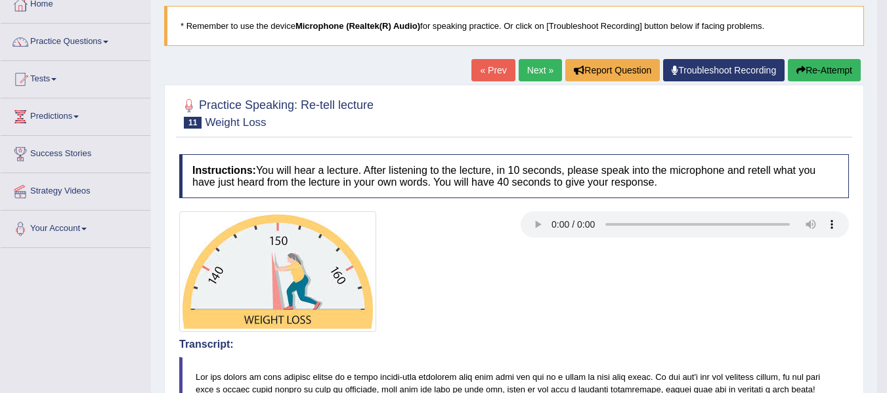
click at [548, 288] on div at bounding box center [514, 271] width 683 height 121
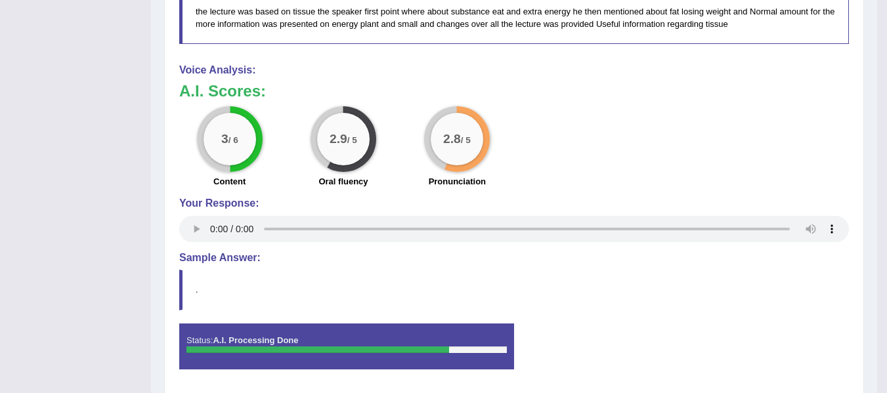
scroll to position [630, 0]
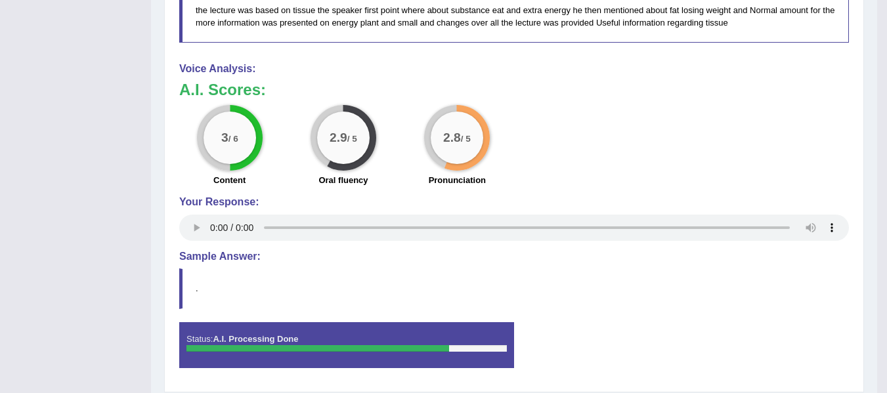
click at [548, 288] on blockquote "." at bounding box center [514, 289] width 670 height 40
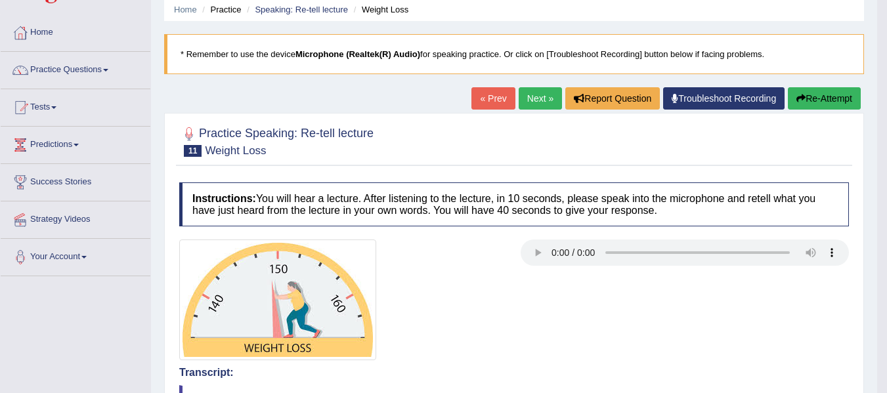
scroll to position [0, 0]
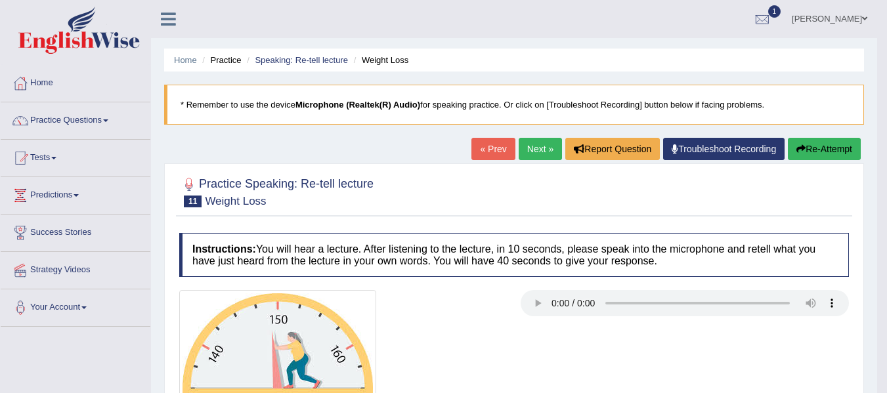
click at [812, 150] on button "Re-Attempt" at bounding box center [824, 149] width 73 height 22
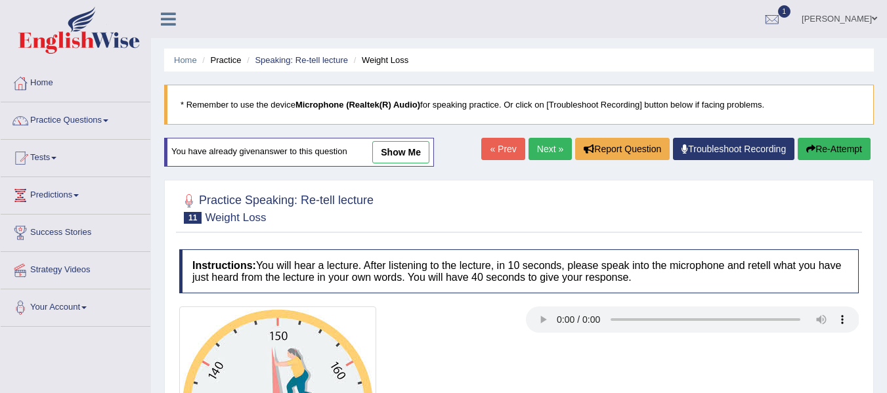
click at [669, 357] on div at bounding box center [519, 367] width 693 height 121
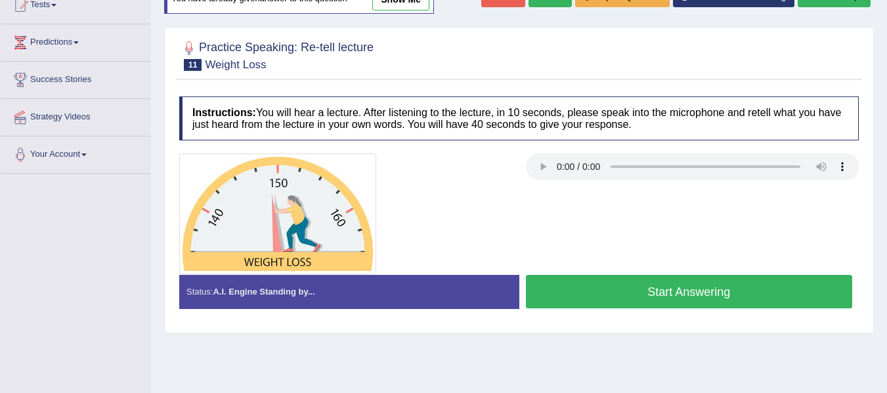
scroll to position [158, 0]
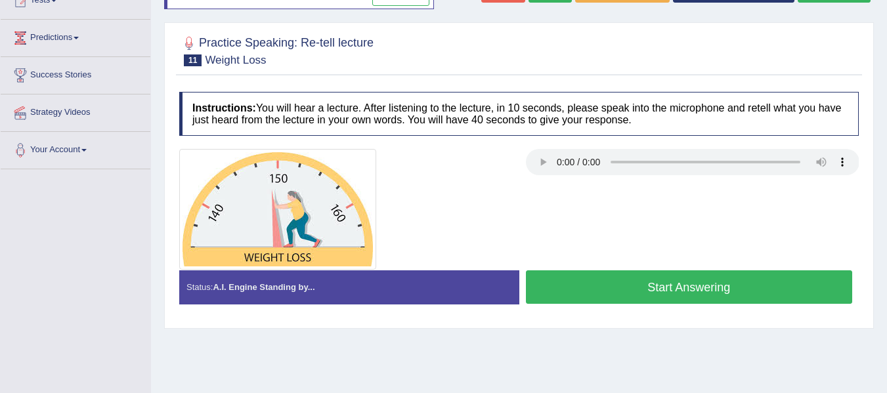
click at [674, 283] on button "Start Answering" at bounding box center [689, 287] width 327 height 33
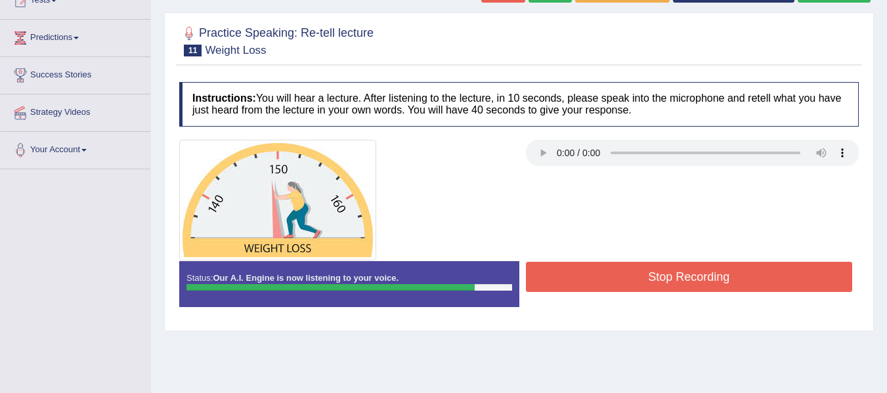
click at [674, 283] on button "Stop Recording" at bounding box center [689, 277] width 327 height 30
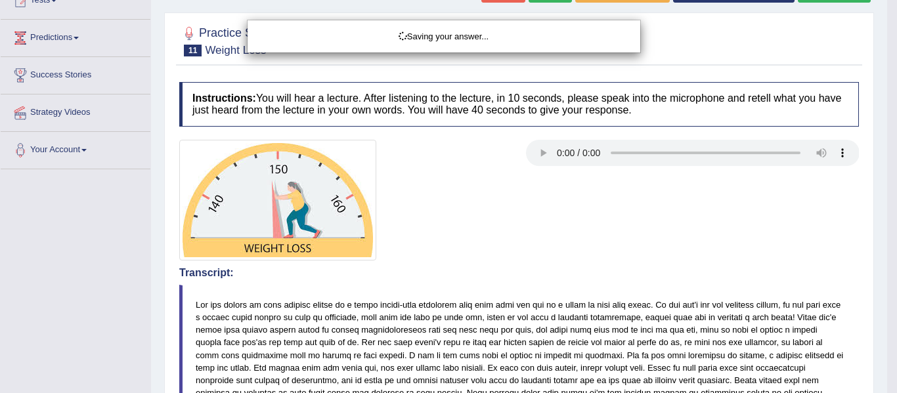
click at [653, 196] on div "Saving your answer..." at bounding box center [448, 196] width 897 height 393
click at [692, 215] on div "Saving your answer..." at bounding box center [448, 196] width 897 height 393
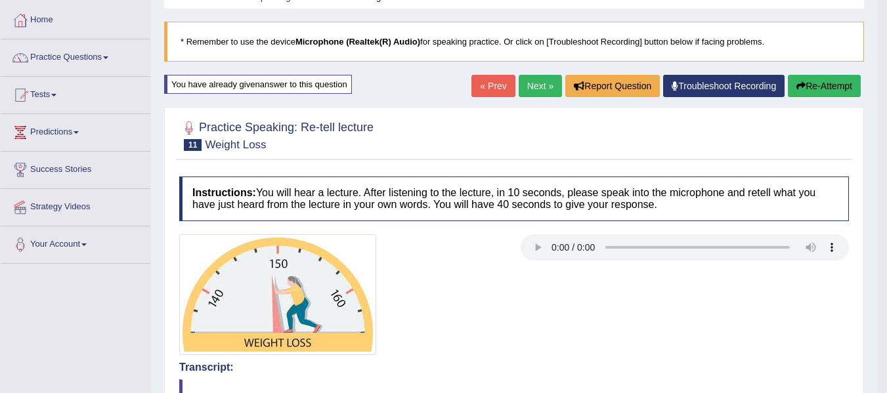
scroll to position [49, 0]
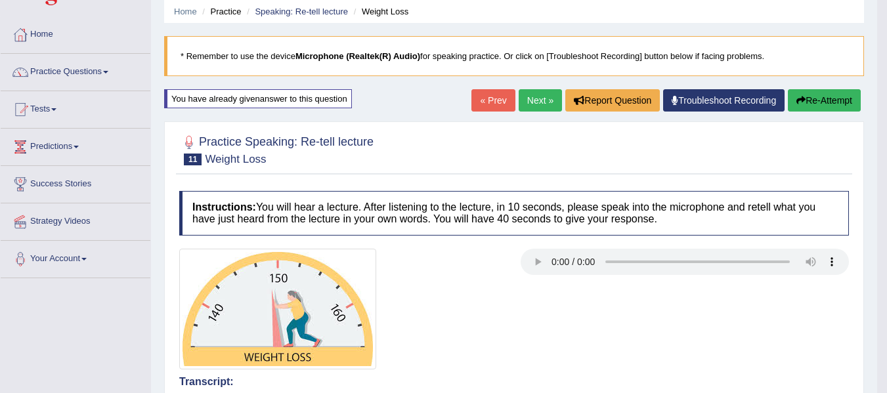
click at [822, 109] on button "Re-Attempt" at bounding box center [824, 100] width 73 height 22
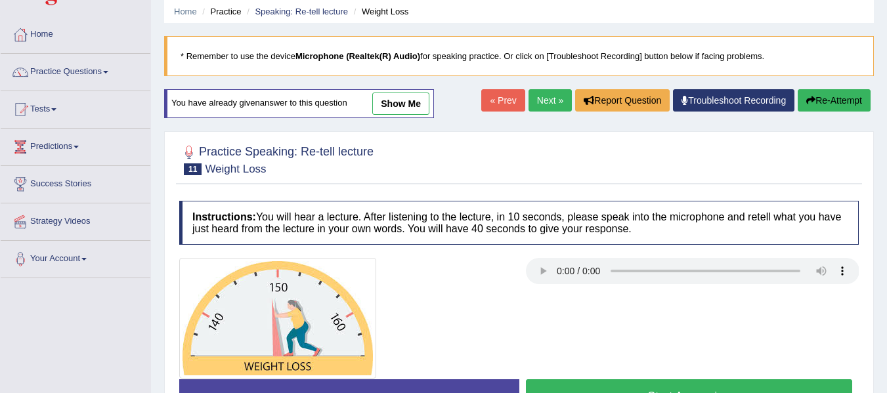
scroll to position [49, 0]
click at [767, 385] on button "Start Answering" at bounding box center [689, 396] width 327 height 33
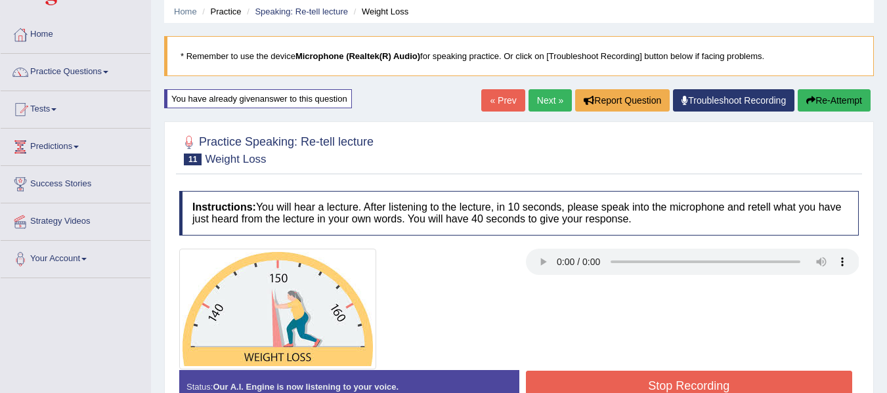
click at [767, 385] on button "Stop Recording" at bounding box center [689, 386] width 327 height 30
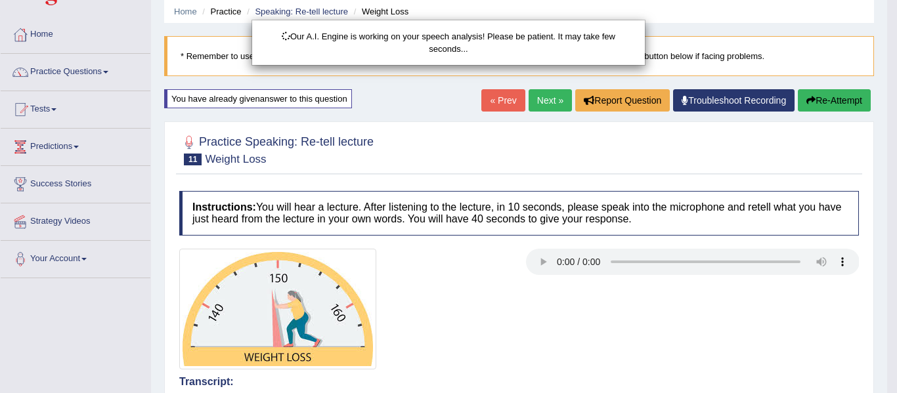
click at [715, 336] on body "Toggle navigation Home Practice Questions Speaking Practice Read Aloud Repeat S…" at bounding box center [448, 147] width 897 height 393
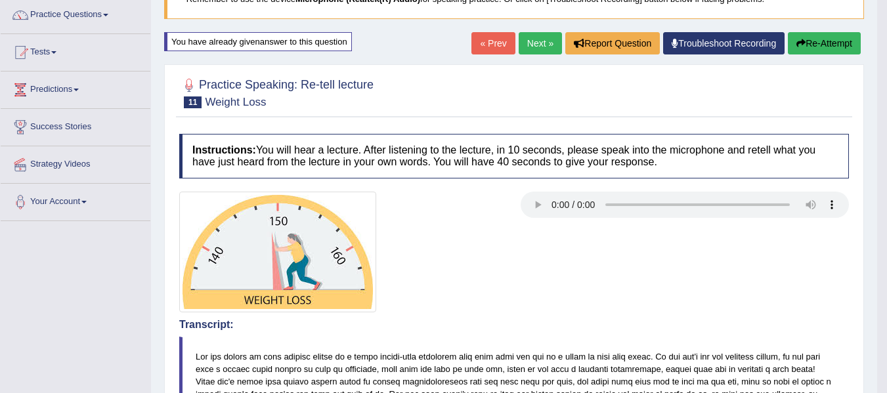
scroll to position [87, 0]
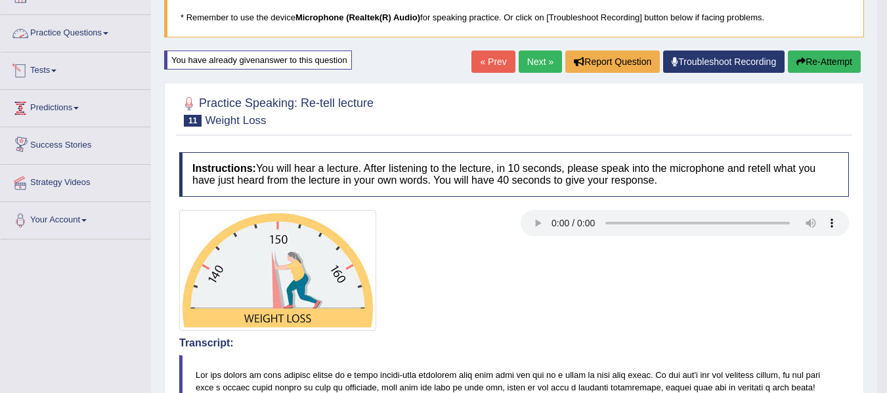
click at [86, 28] on link "Practice Questions" at bounding box center [76, 31] width 150 height 33
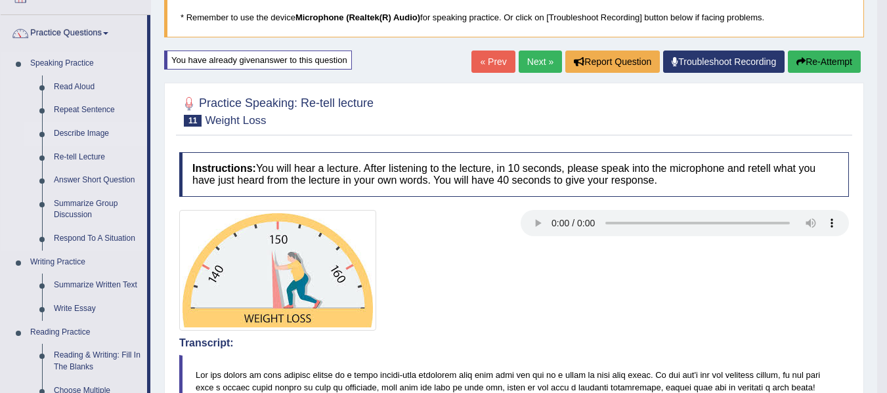
click at [76, 129] on link "Describe Image" at bounding box center [97, 134] width 99 height 24
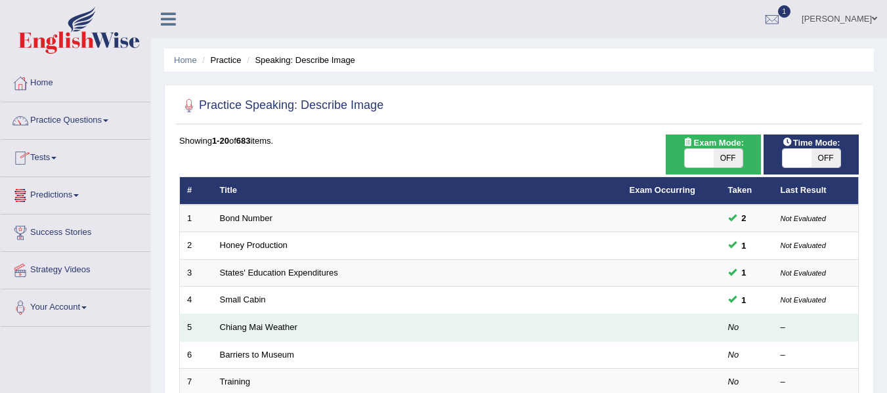
click at [482, 330] on td "Chiang Mai Weather" at bounding box center [418, 329] width 410 height 28
click at [558, 321] on td "Chiang Mai Weather" at bounding box center [418, 329] width 410 height 28
click at [276, 328] on link "Chiang Mai Weather" at bounding box center [258, 327] width 77 height 10
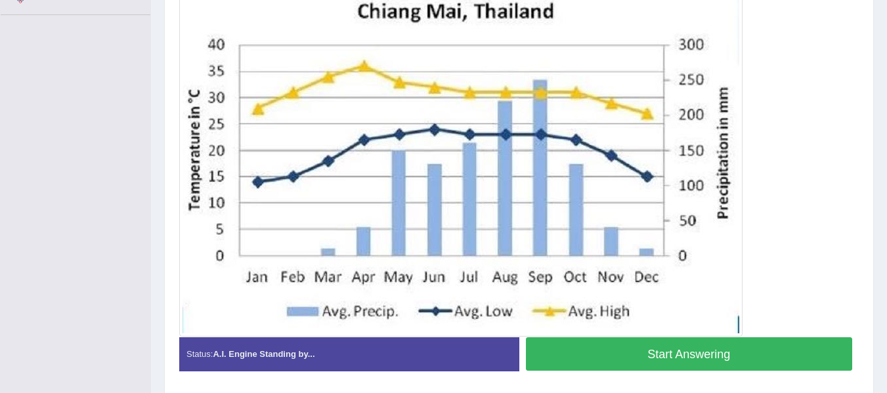
scroll to position [315, 0]
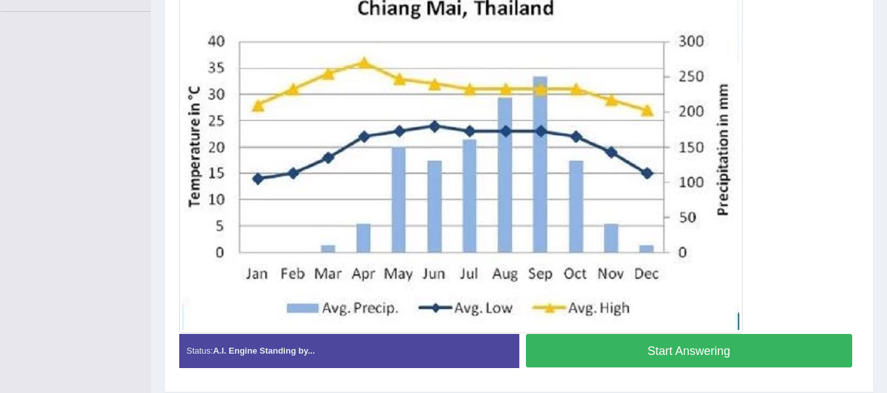
click at [590, 360] on button "Start Answering" at bounding box center [689, 350] width 327 height 33
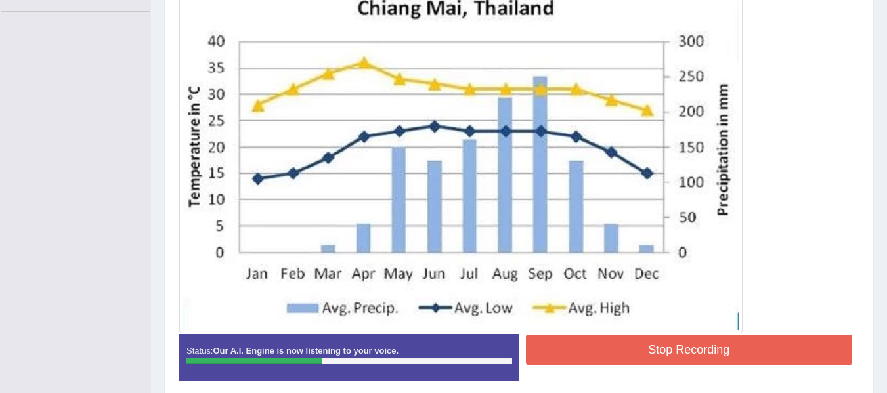
click at [590, 360] on button "Stop Recording" at bounding box center [689, 350] width 327 height 30
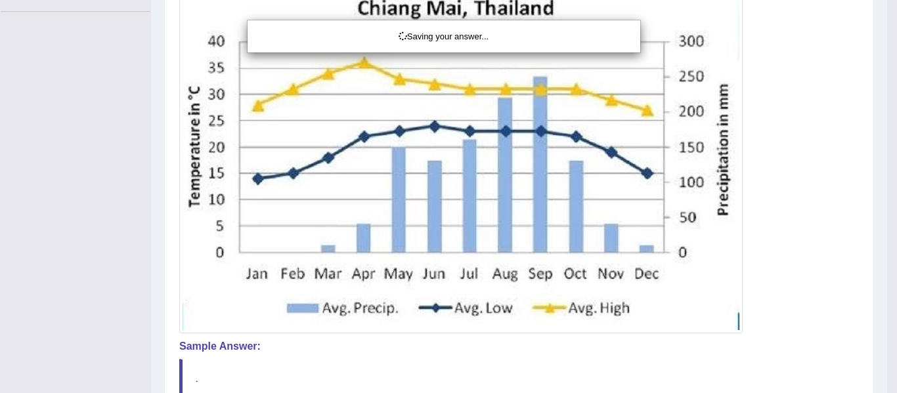
click at [797, 258] on div "Saving your answer..." at bounding box center [448, 196] width 897 height 393
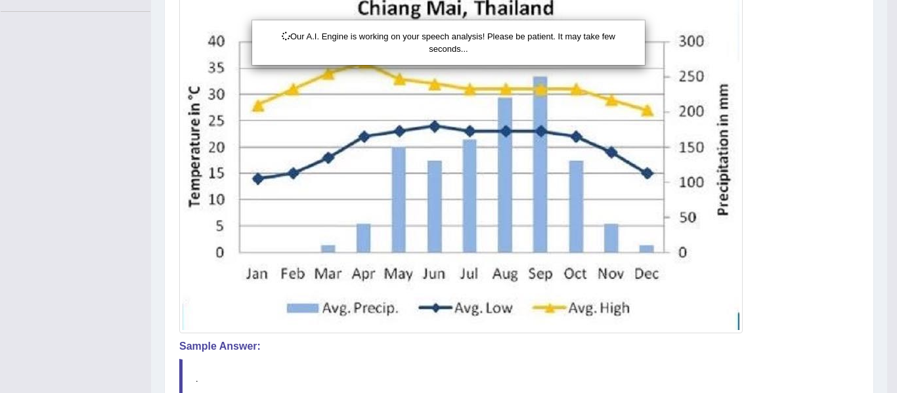
click at [808, 265] on div "Our A.I. Engine is working on your speech analysis! Please be patient. It may t…" at bounding box center [448, 196] width 897 height 393
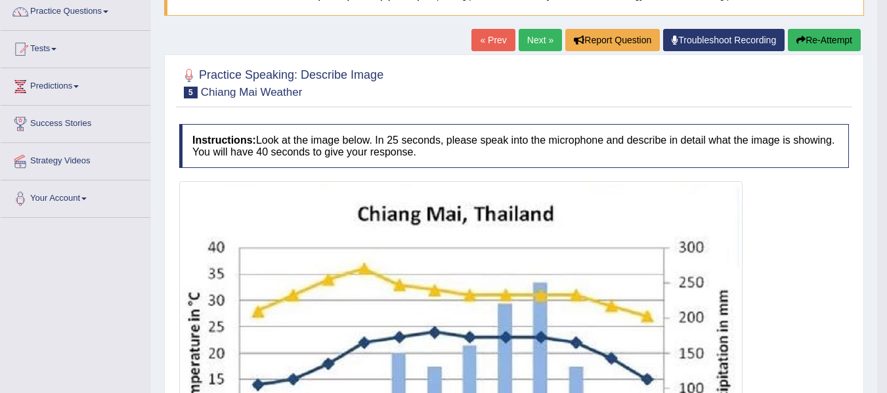
scroll to position [79, 0]
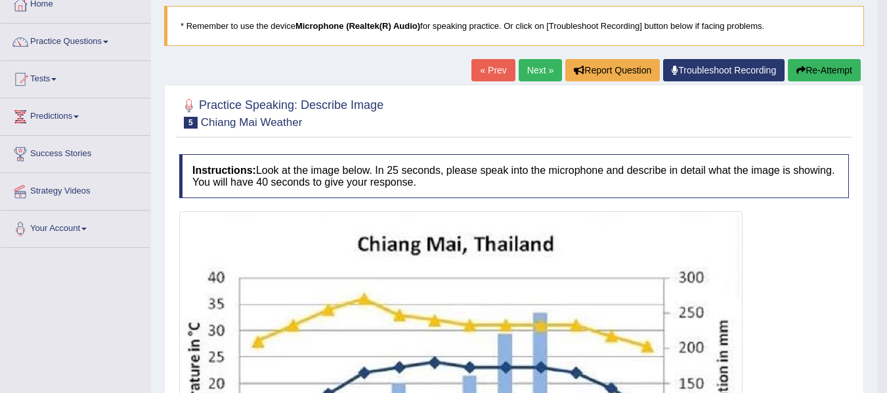
click at [807, 68] on button "Re-Attempt" at bounding box center [824, 70] width 73 height 22
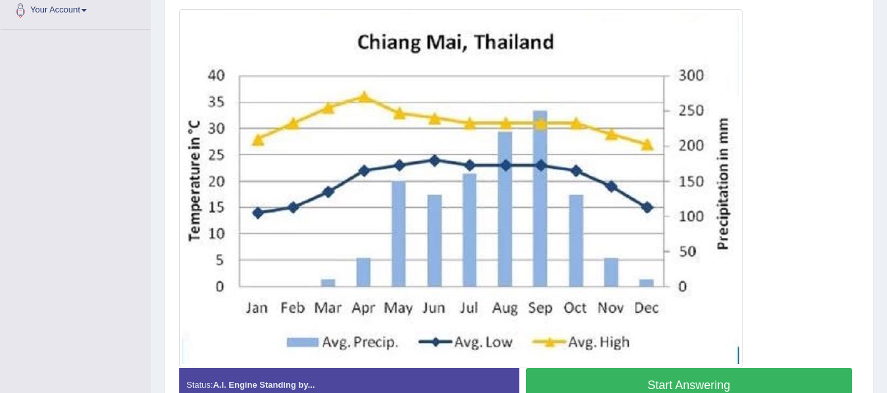
scroll to position [295, 0]
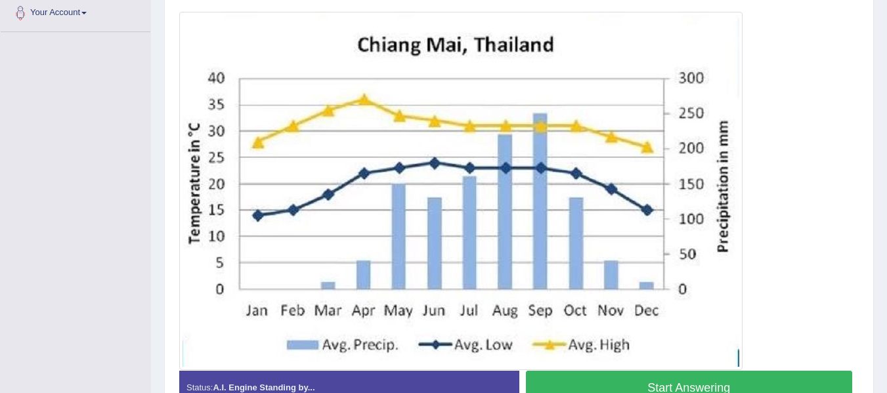
click at [728, 378] on button "Start Answering" at bounding box center [689, 387] width 327 height 33
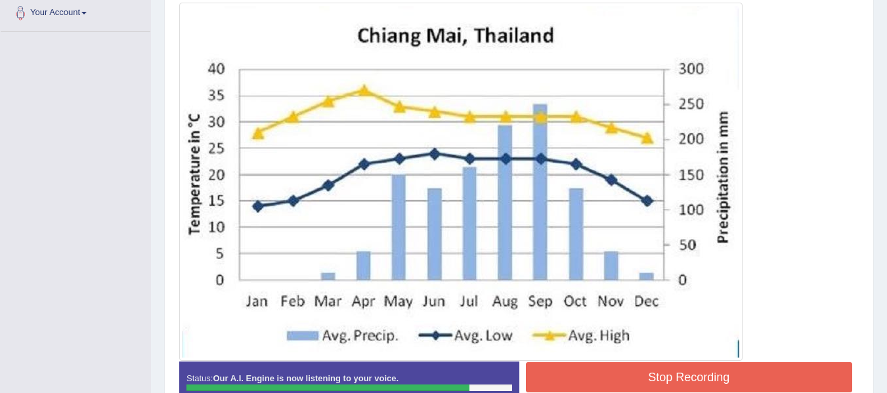
click at [728, 378] on button "Stop Recording" at bounding box center [689, 377] width 327 height 30
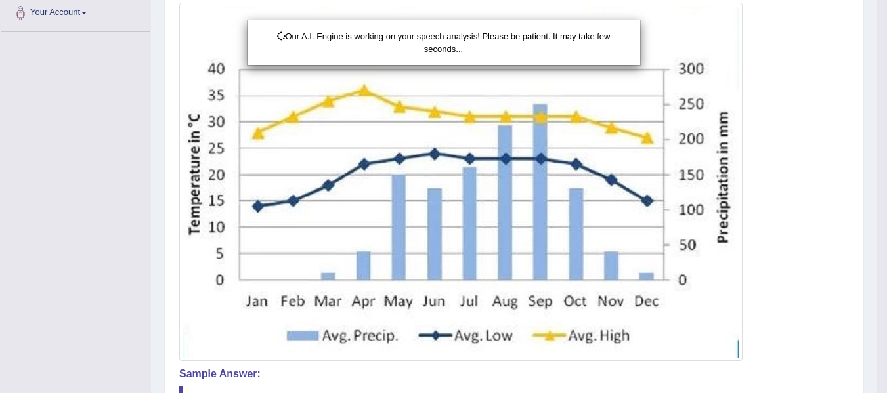
click at [793, 315] on div "Our A.I. Engine is working on your speech analysis! Please be patient. It may t…" at bounding box center [443, 196] width 887 height 393
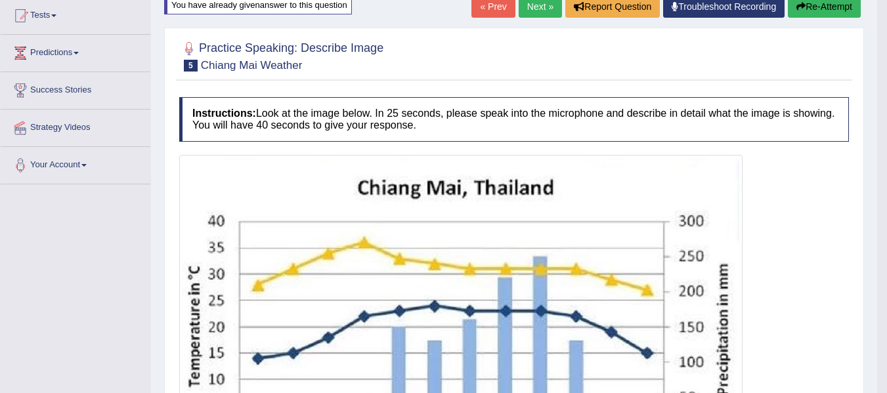
scroll to position [116, 0]
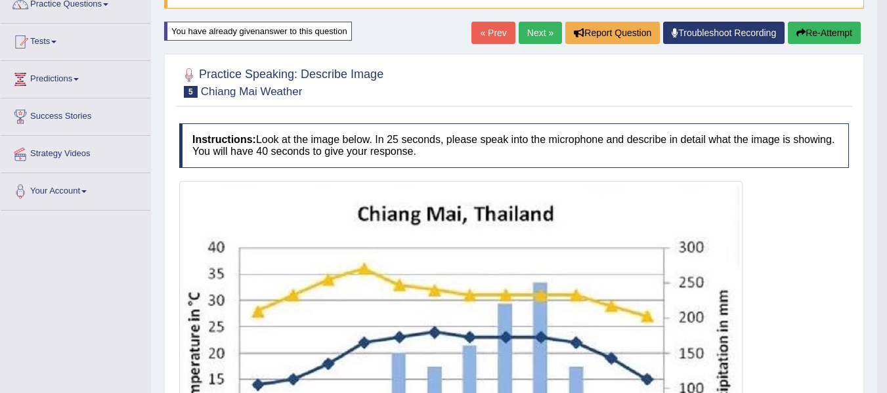
click at [533, 37] on link "Next »" at bounding box center [540, 33] width 43 height 22
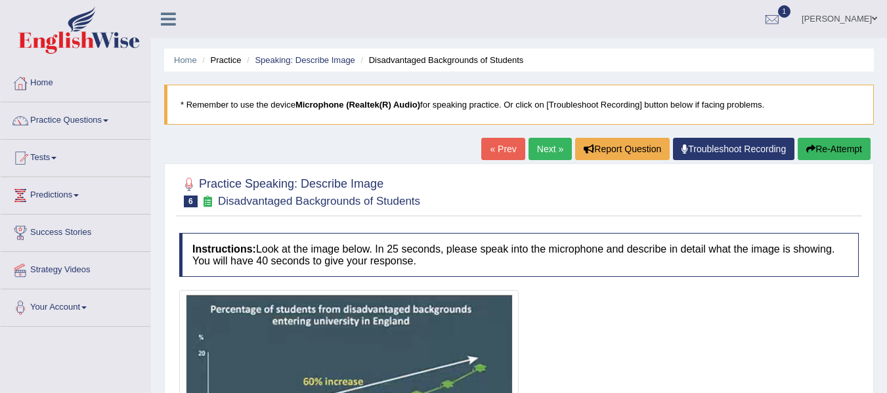
click at [533, 186] on div at bounding box center [519, 191] width 680 height 40
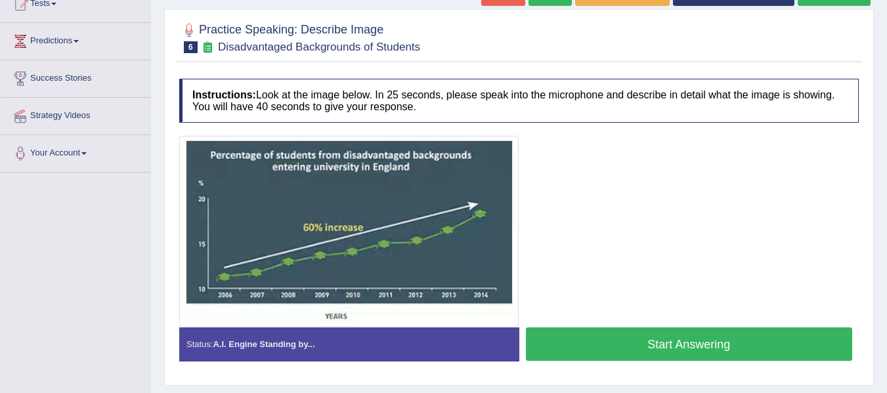
scroll to position [158, 0]
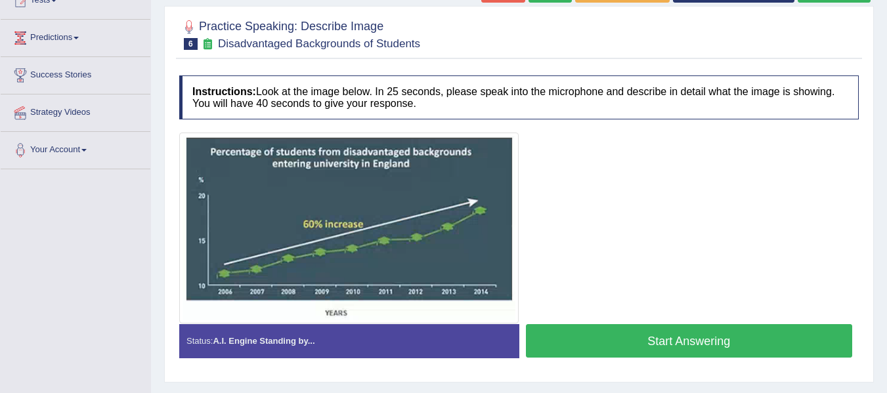
click at [622, 349] on button "Start Answering" at bounding box center [689, 340] width 327 height 33
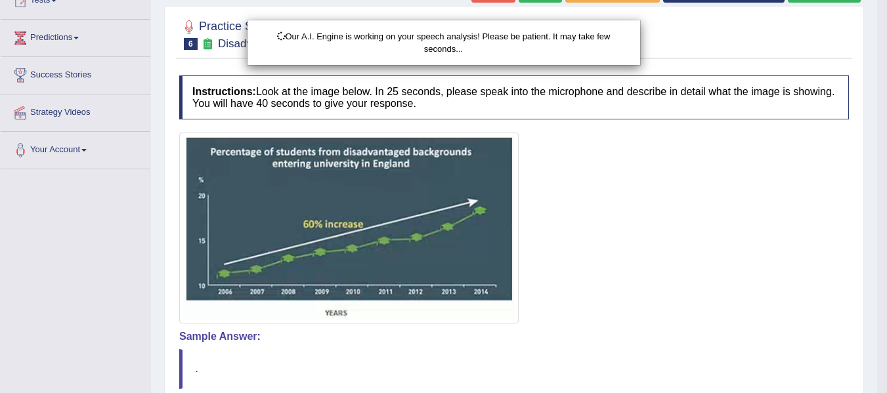
click at [666, 290] on div "Our A.I. Engine is working on your speech analysis! Please be patient. It may t…" at bounding box center [443, 196] width 887 height 393
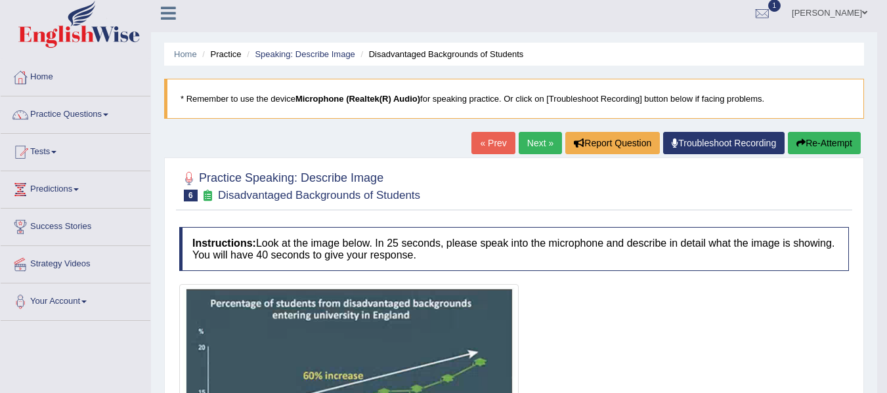
scroll to position [0, 0]
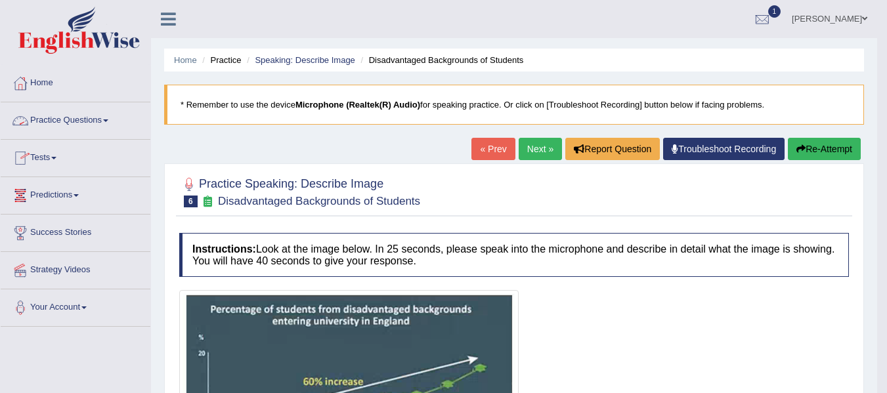
click at [84, 126] on link "Practice Questions" at bounding box center [76, 118] width 150 height 33
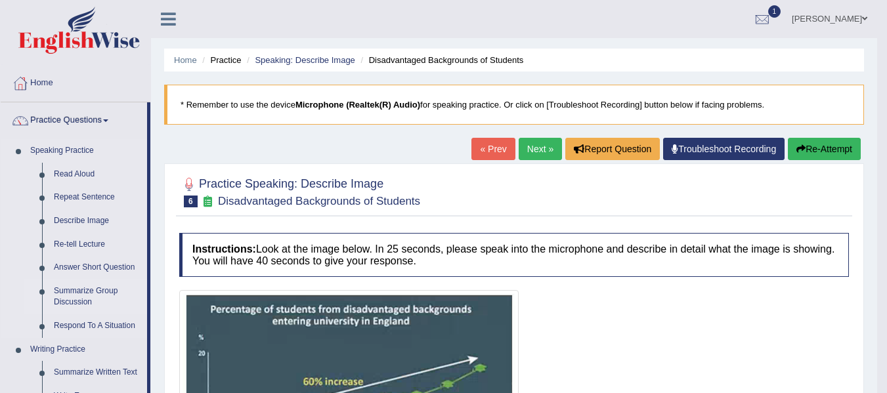
click at [65, 296] on link "Summarize Group Discussion" at bounding box center [97, 297] width 99 height 35
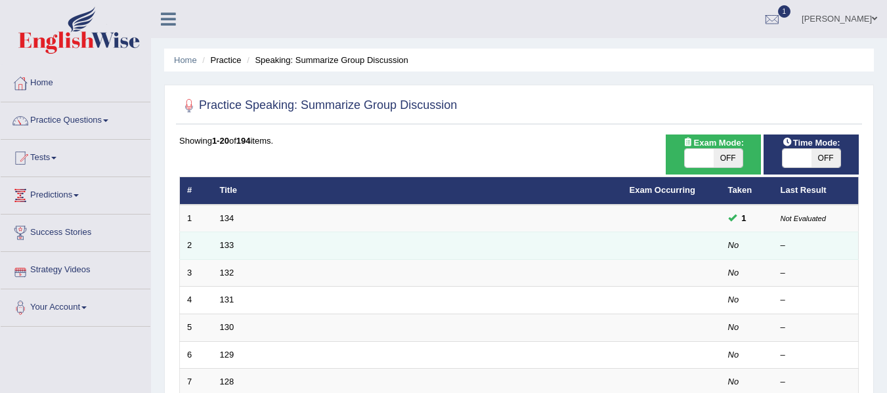
click at [421, 245] on td "133" at bounding box center [418, 246] width 410 height 28
click at [220, 242] on link "133" at bounding box center [227, 245] width 14 height 10
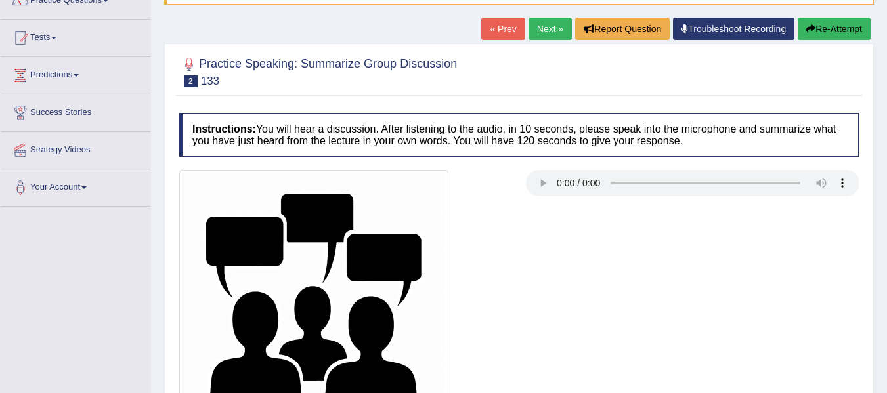
scroll to position [131, 0]
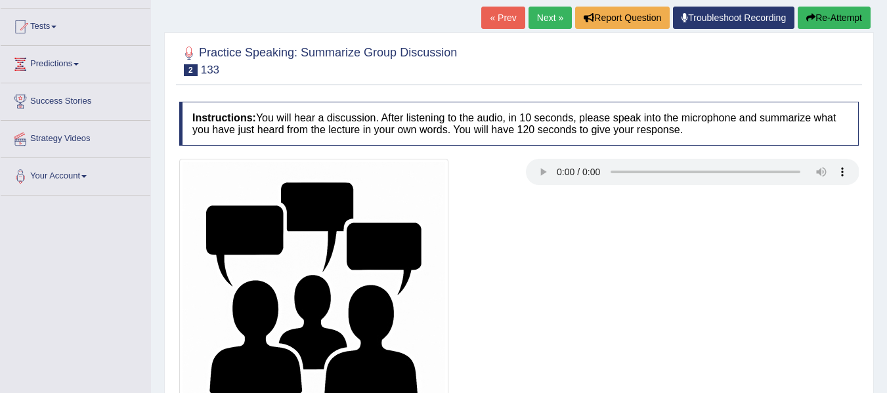
click at [607, 201] on div at bounding box center [519, 293] width 693 height 269
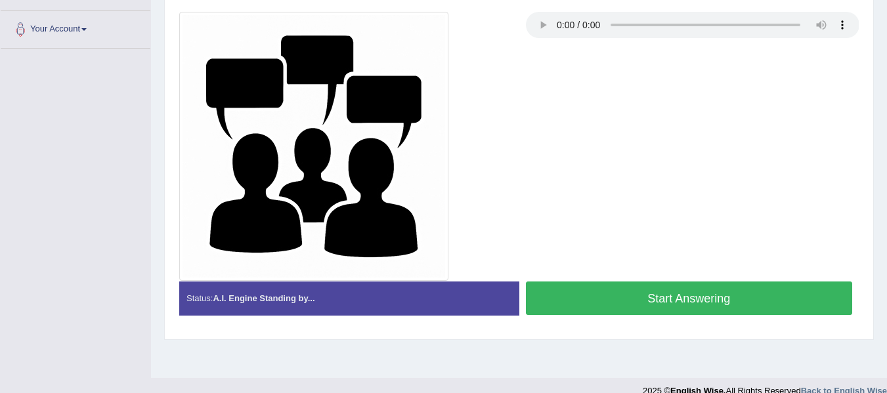
scroll to position [296, 0]
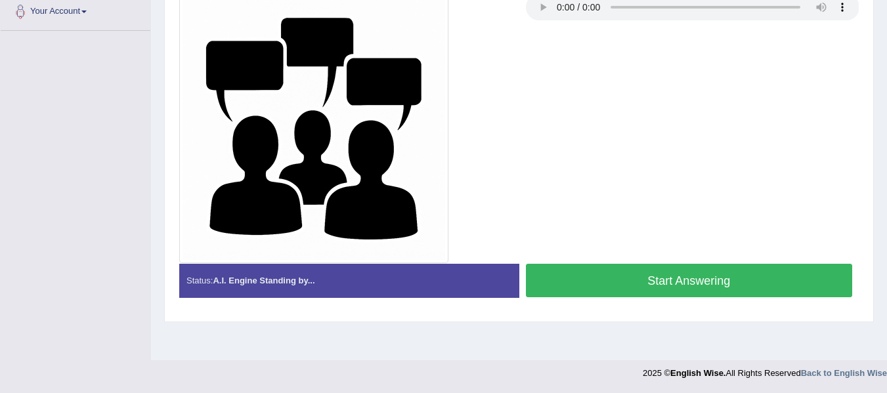
click at [609, 280] on button "Start Answering" at bounding box center [689, 280] width 327 height 33
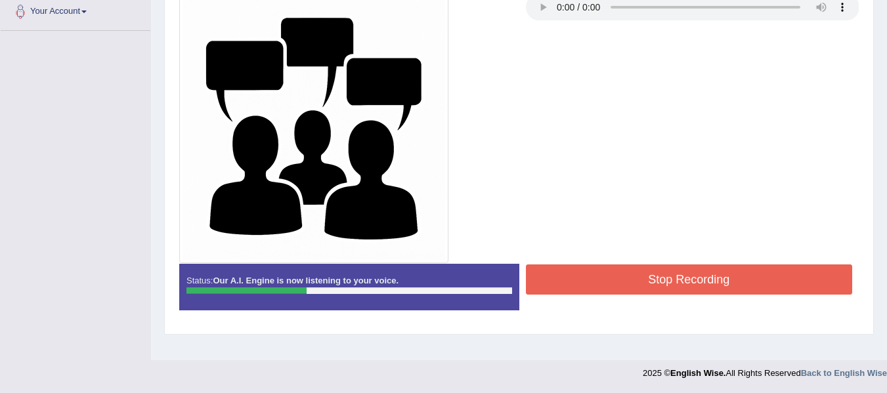
click at [609, 280] on button "Stop Recording" at bounding box center [689, 280] width 327 height 30
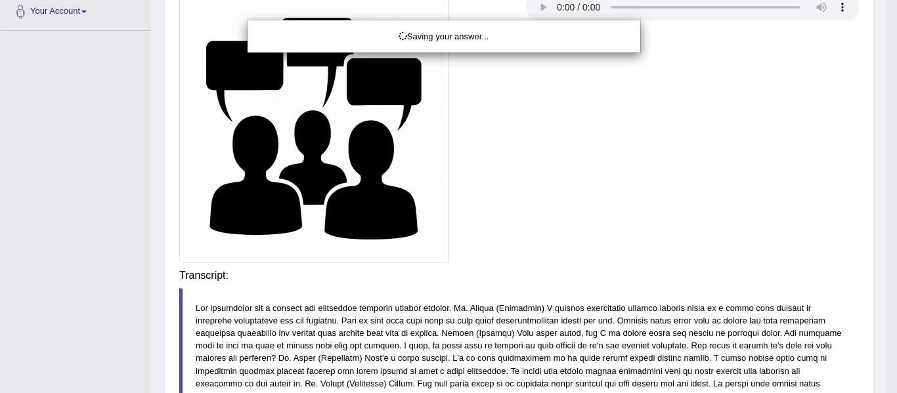
click at [609, 181] on div "Saving your answer..." at bounding box center [448, 196] width 897 height 393
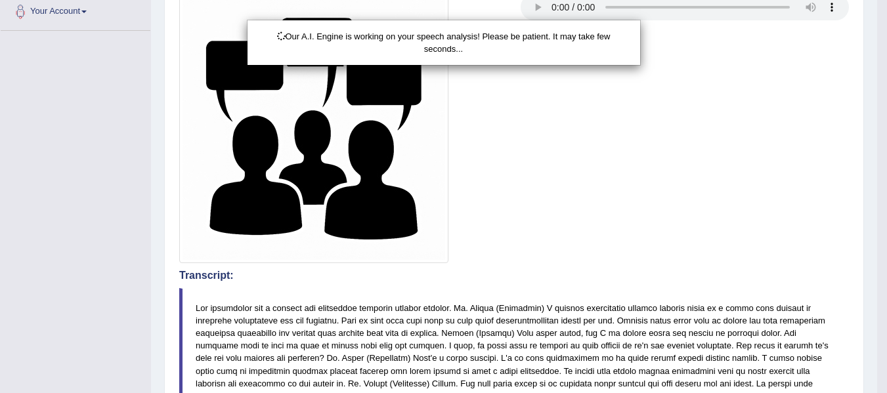
click at [617, 234] on div "Our A.I. Engine is working on your speech analysis! Please be patient. It may t…" at bounding box center [443, 196] width 887 height 393
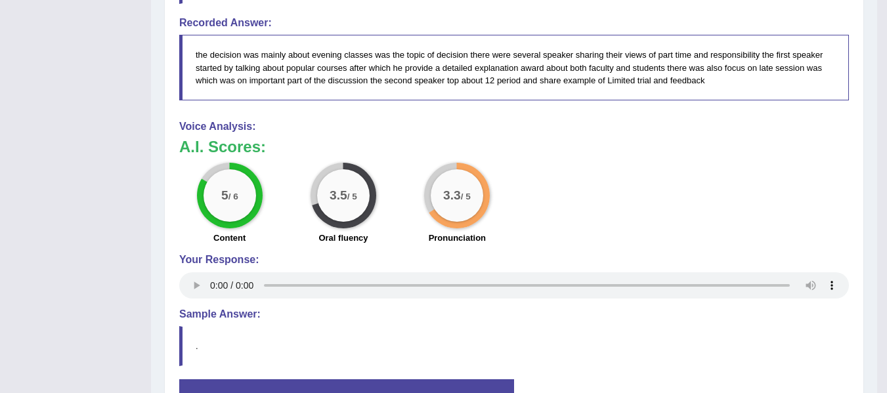
scroll to position [921, 0]
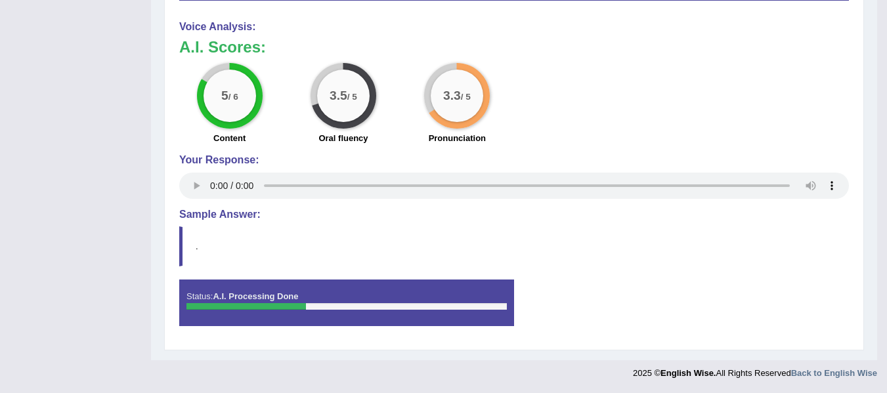
click at [588, 95] on div "5 / 6 Content 3.5 / 5 Oral fluency 3.3 / 5 Pronunciation" at bounding box center [514, 105] width 683 height 85
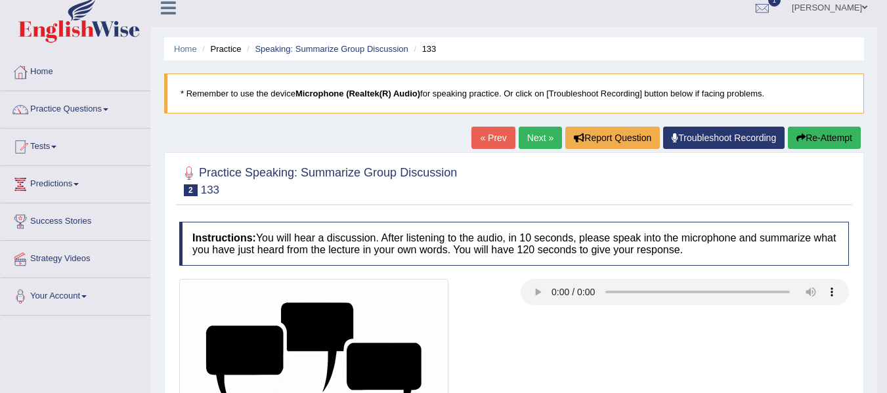
scroll to position [0, 0]
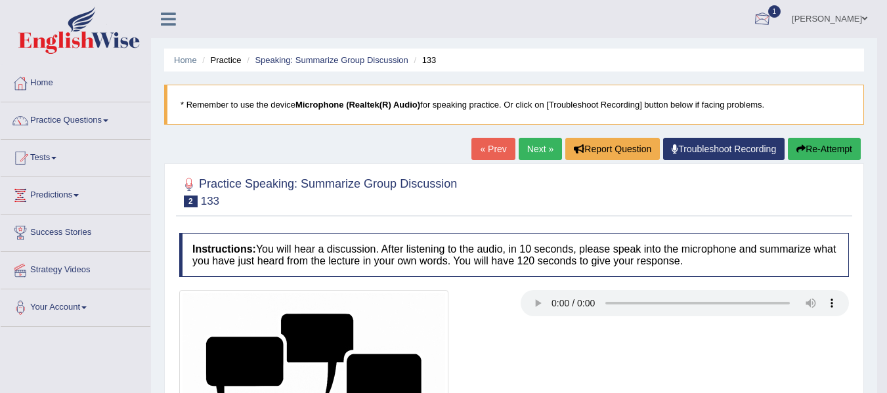
click at [767, 12] on div at bounding box center [763, 20] width 20 height 20
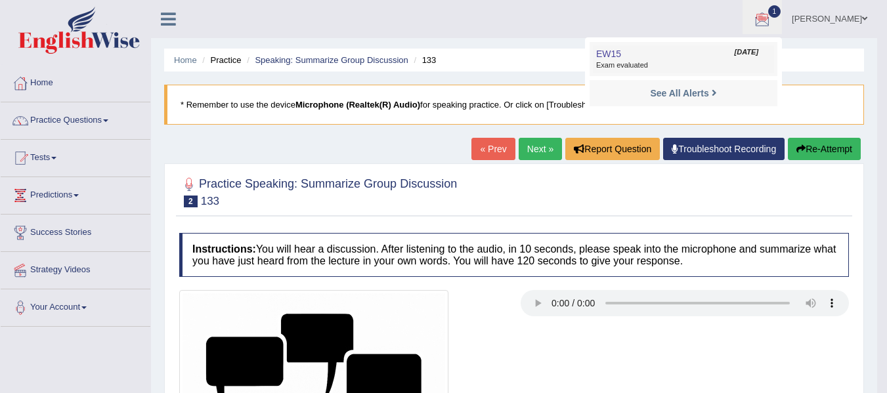
click at [735, 52] on span "Aug 15, 2025" at bounding box center [747, 52] width 24 height 11
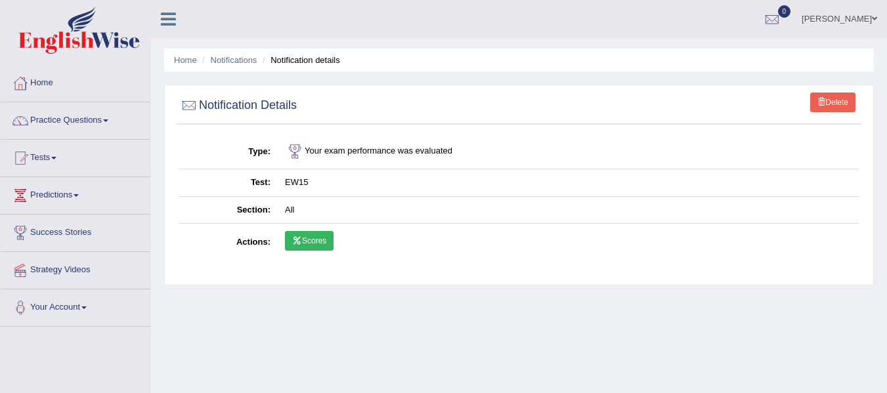
click at [319, 242] on link "Scores" at bounding box center [309, 241] width 49 height 20
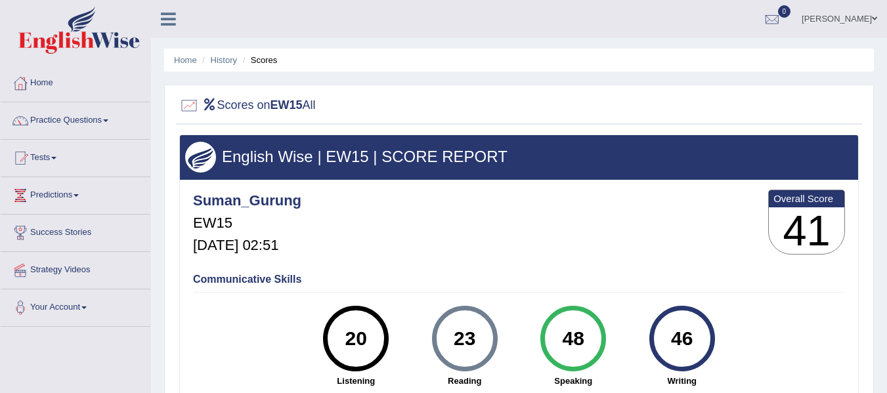
click at [429, 247] on div "Suman_Gurung EW15 [DATE] 02:51 Overall Score 41" at bounding box center [519, 226] width 659 height 78
click at [831, 10] on link "[PERSON_NAME]" at bounding box center [839, 17] width 95 height 34
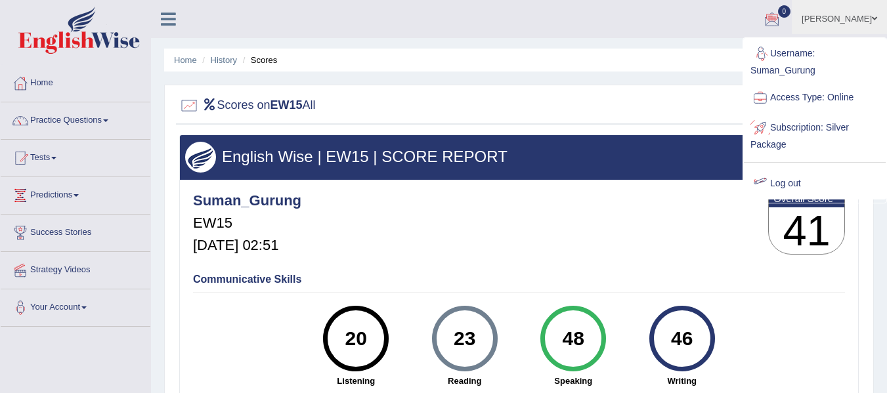
click at [795, 177] on link "Log out" at bounding box center [815, 184] width 142 height 30
